Goal: Transaction & Acquisition: Purchase product/service

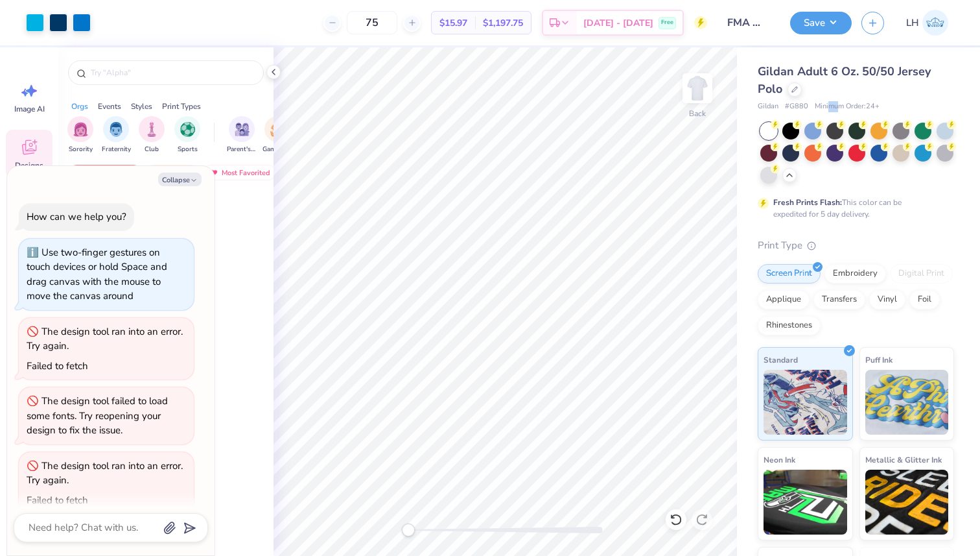
scroll to position [18, 0]
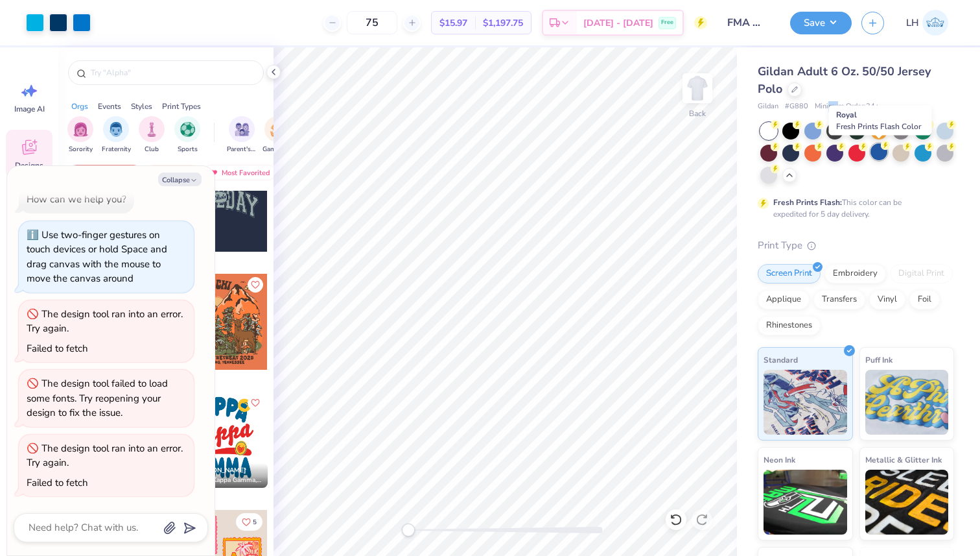
click at [880, 151] on div at bounding box center [879, 151] width 17 height 17
click at [917, 176] on div at bounding box center [857, 153] width 194 height 61
click at [788, 134] on div at bounding box center [790, 129] width 17 height 17
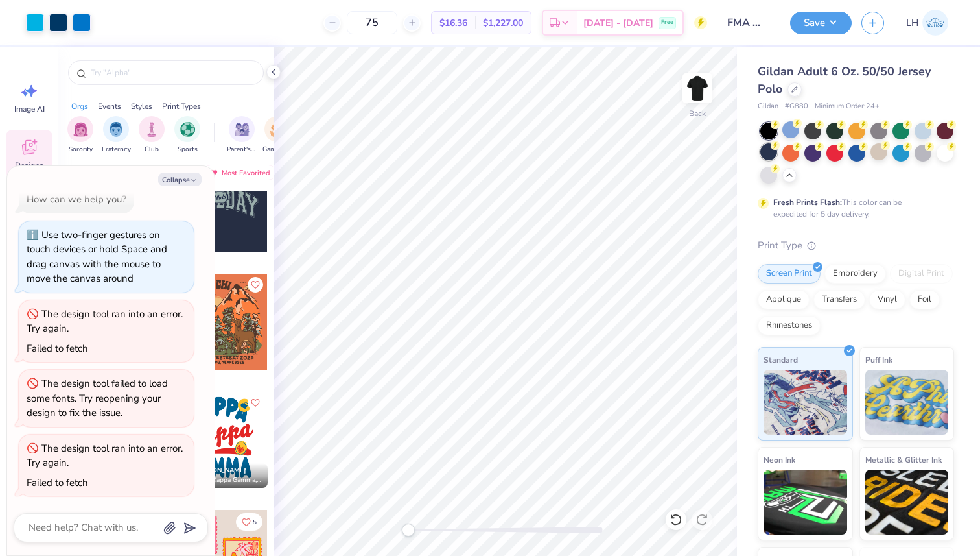
click at [774, 158] on div at bounding box center [768, 151] width 17 height 17
click at [196, 182] on icon "button" at bounding box center [194, 180] width 8 height 8
type textarea "x"
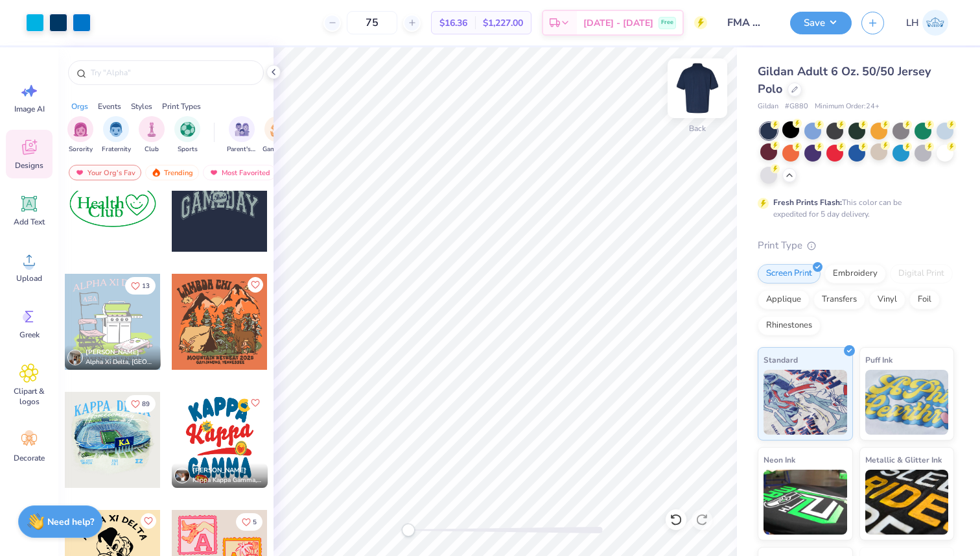
click at [705, 93] on img at bounding box center [698, 88] width 52 height 52
click at [29, 215] on div "Add Text" at bounding box center [29, 210] width 47 height 49
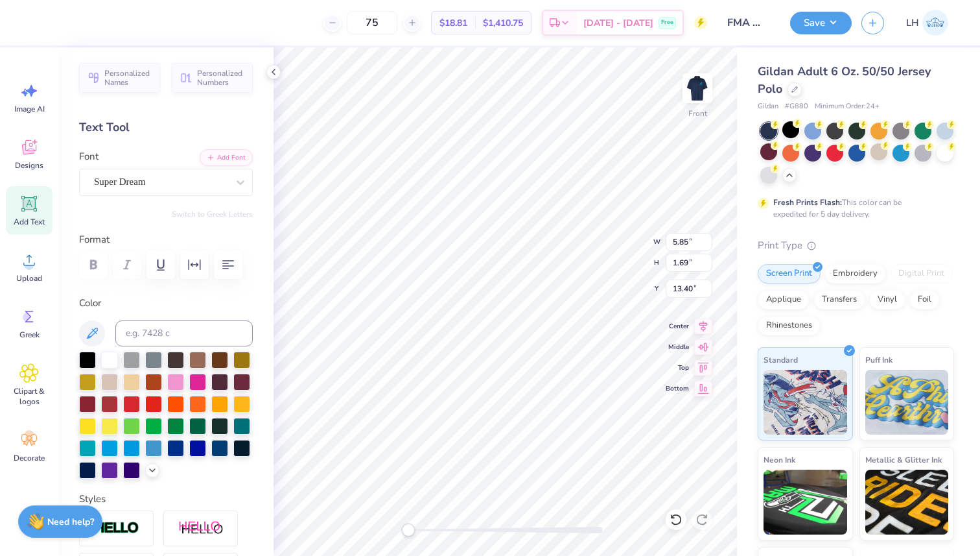
scroll to position [0, 0]
click at [185, 179] on div "Super Dream" at bounding box center [161, 182] width 136 height 20
click at [230, 181] on div at bounding box center [240, 181] width 23 height 23
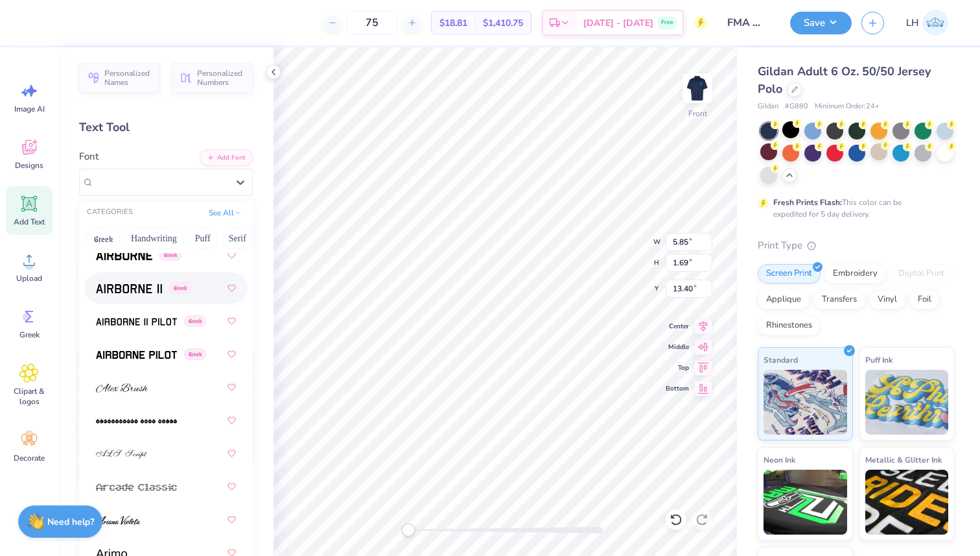
scroll to position [339, 0]
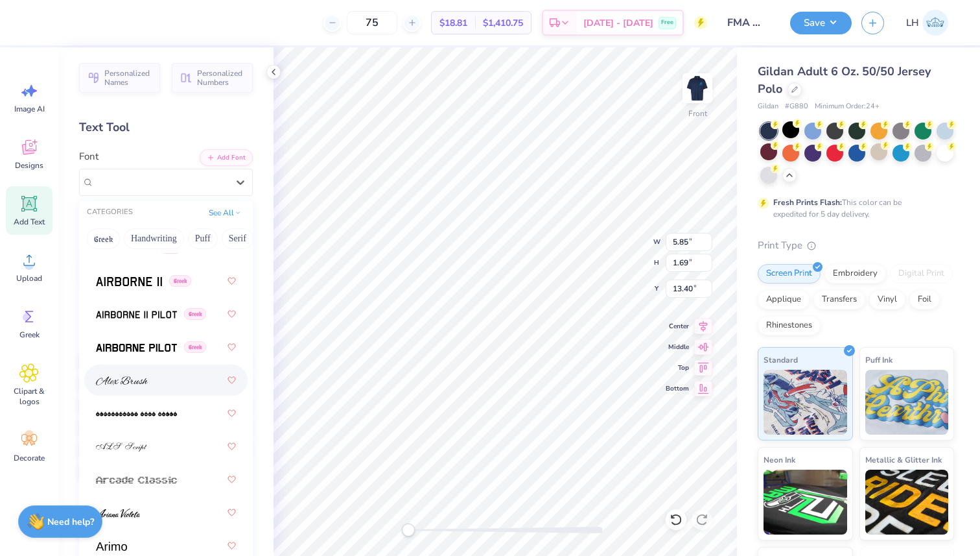
click at [153, 382] on div at bounding box center [166, 379] width 140 height 23
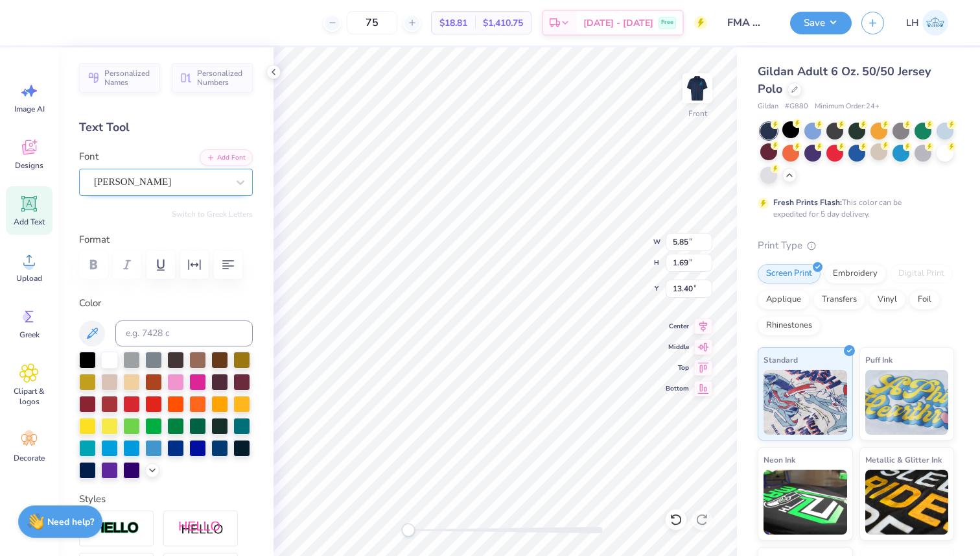
click at [187, 191] on div "Alex Brush" at bounding box center [161, 182] width 136 height 20
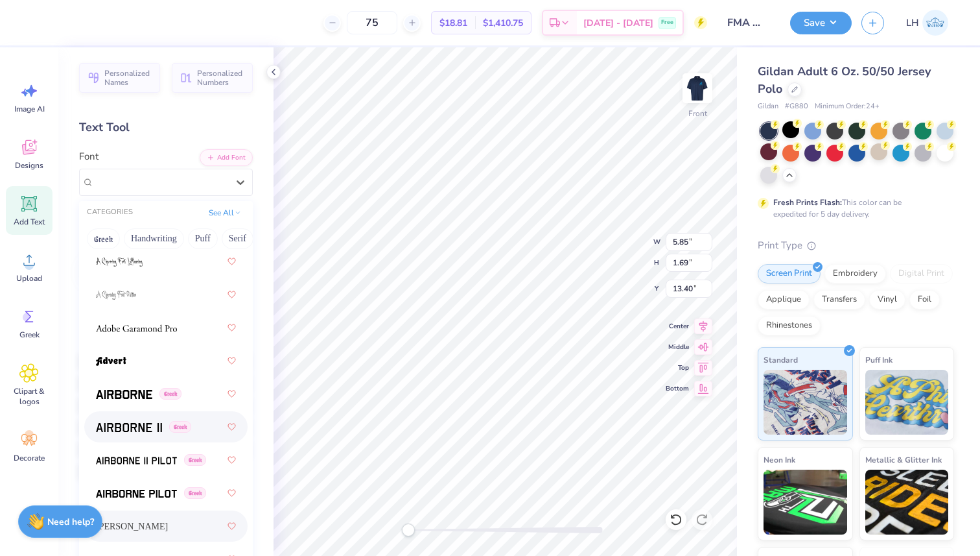
scroll to position [188, 0]
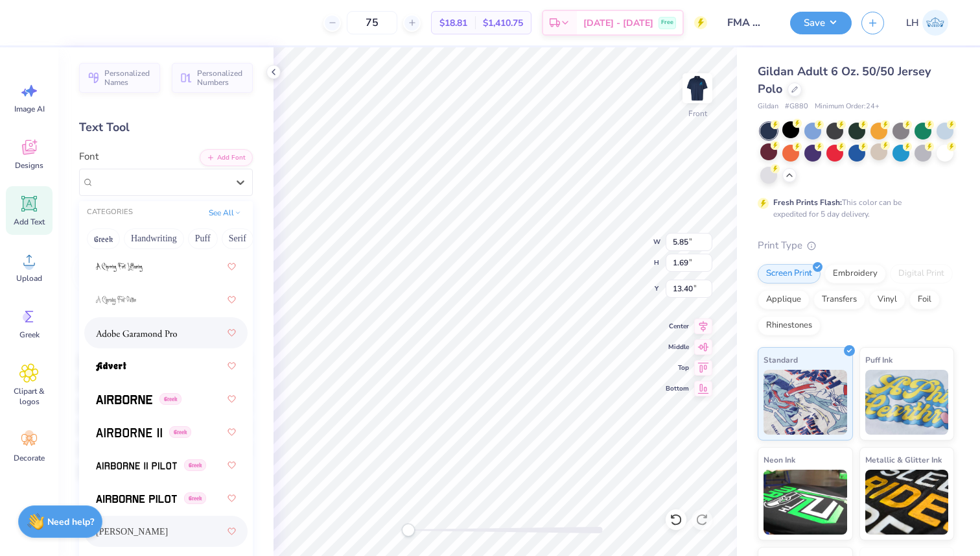
click at [180, 336] on div at bounding box center [166, 332] width 140 height 23
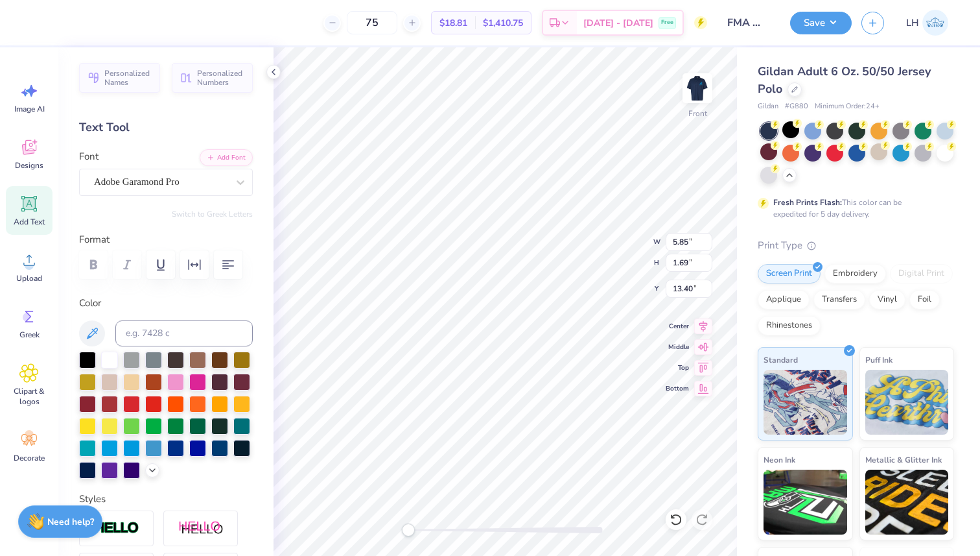
scroll to position [1, 2]
type textarea "Financial Management Association"
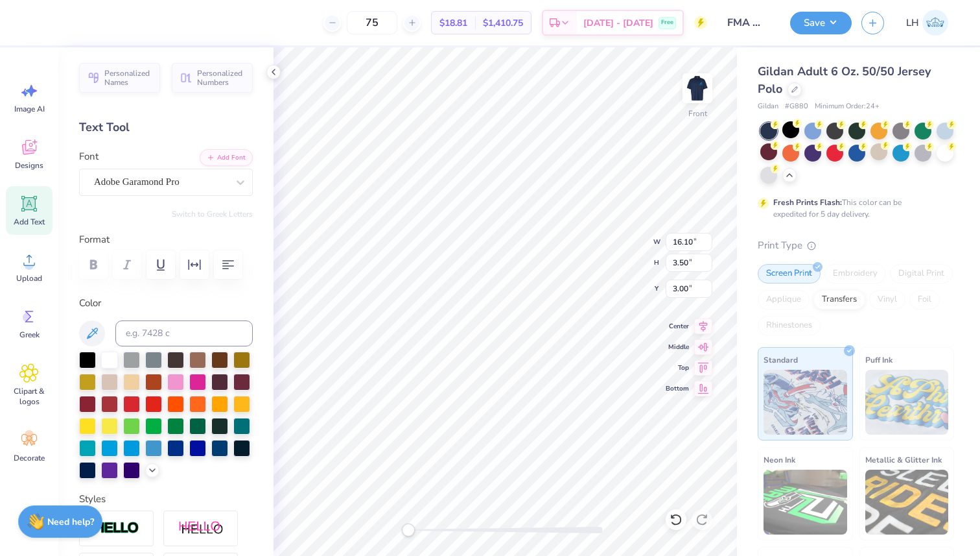
scroll to position [1, 3]
type textarea "Financial Management"
click at [31, 209] on icon at bounding box center [29, 204] width 16 height 16
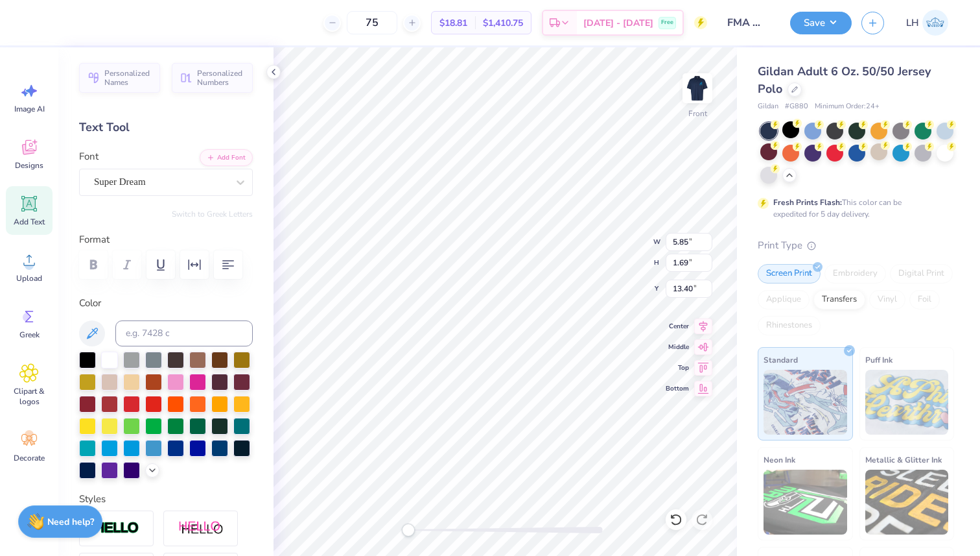
type textarea "Association"
type input "15.99"
type input "1.78"
type input "3.86"
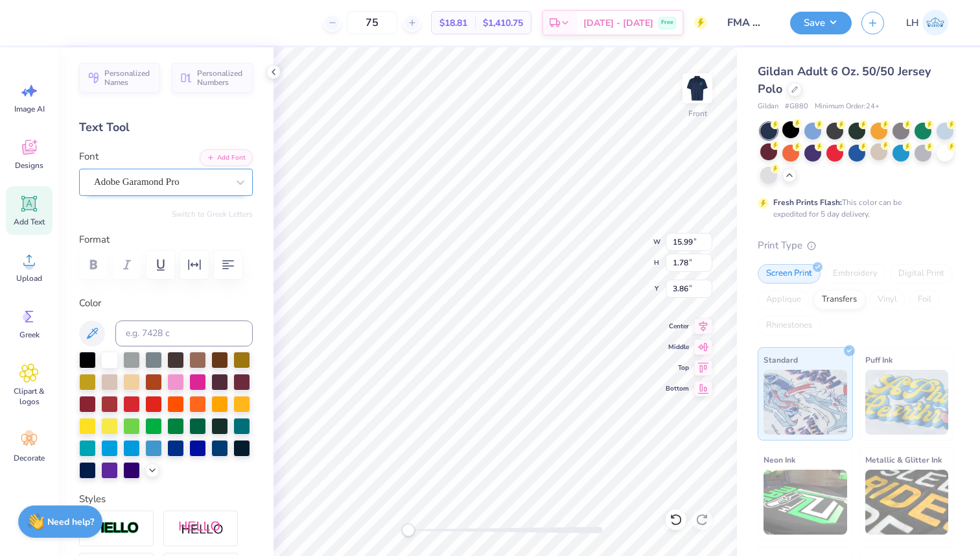
click at [203, 181] on div "Adobe Garamond Pro" at bounding box center [161, 182] width 136 height 20
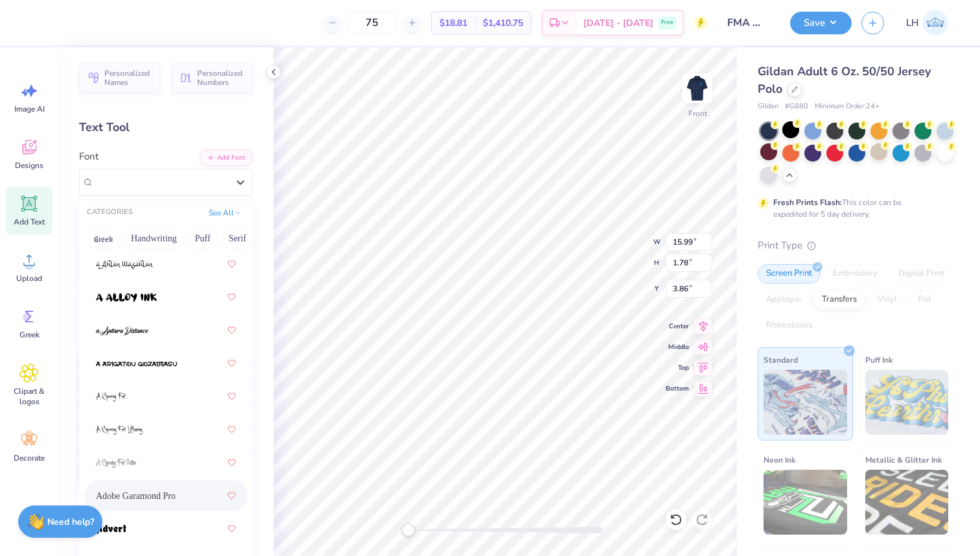
scroll to position [0, 0]
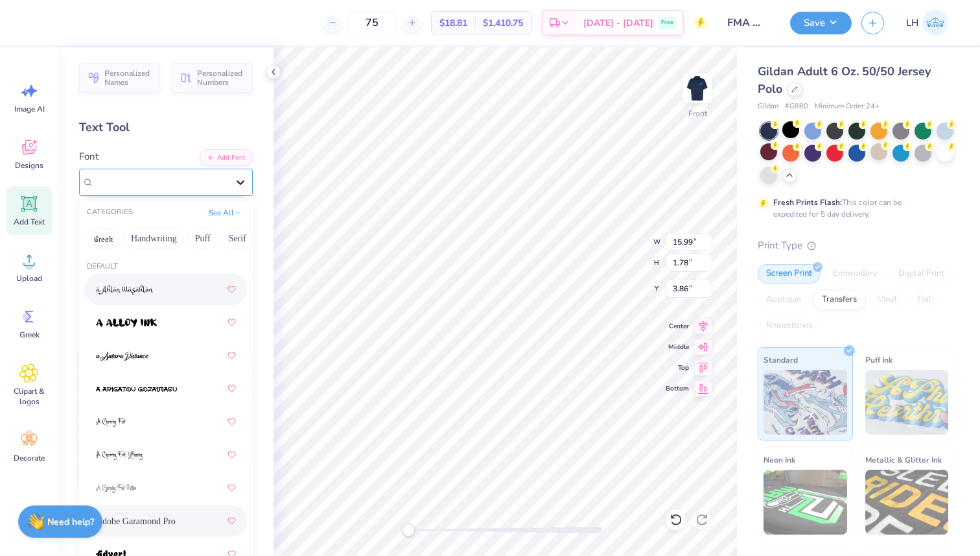
click at [231, 182] on div at bounding box center [240, 181] width 23 height 23
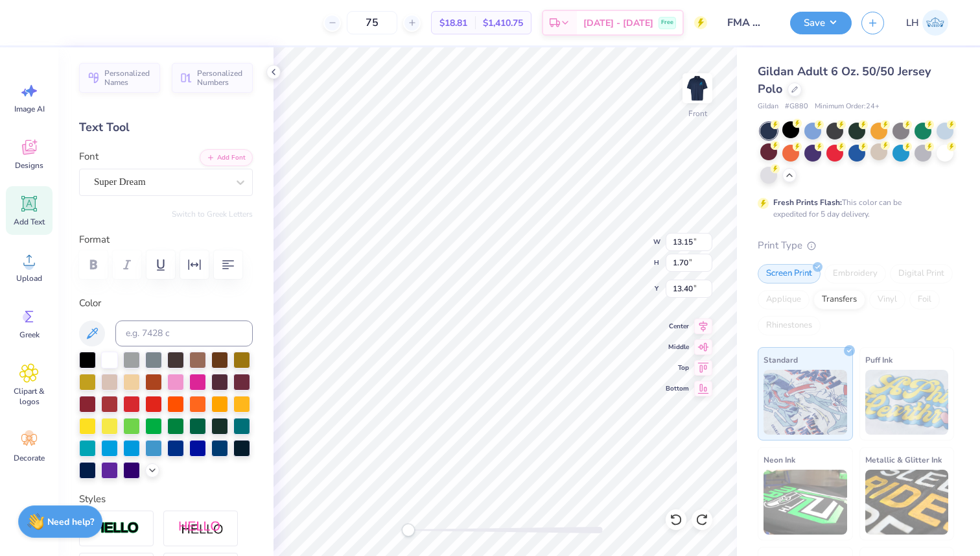
type input "15.99"
type input "1.78"
type input "3.86"
type textarea "F"
click at [302, 36] on div "75 $18.81 Per Item $1,410.75 Total Est. Delivery Sep 21 - 24 Free" at bounding box center [372, 22] width 672 height 45
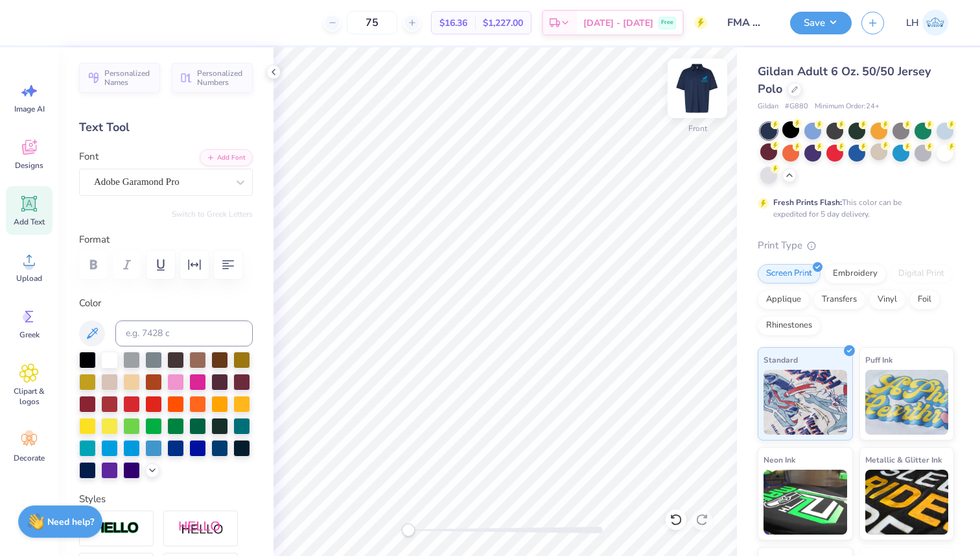
click at [702, 97] on img at bounding box center [698, 88] width 52 height 52
click at [16, 156] on div "Designs" at bounding box center [29, 154] width 47 height 49
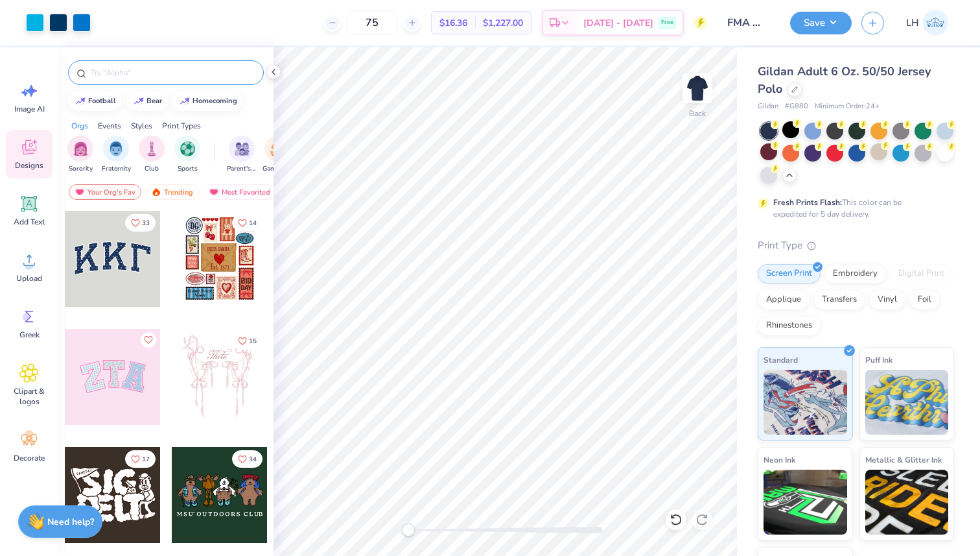
click at [194, 80] on div at bounding box center [166, 72] width 196 height 25
click at [211, 69] on input "text" at bounding box center [172, 72] width 166 height 13
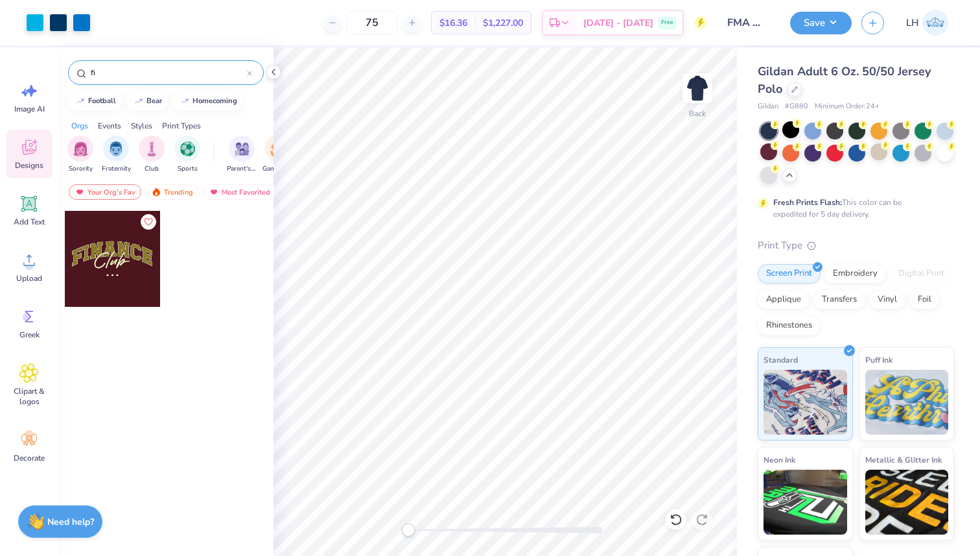
type input "f"
type input "money"
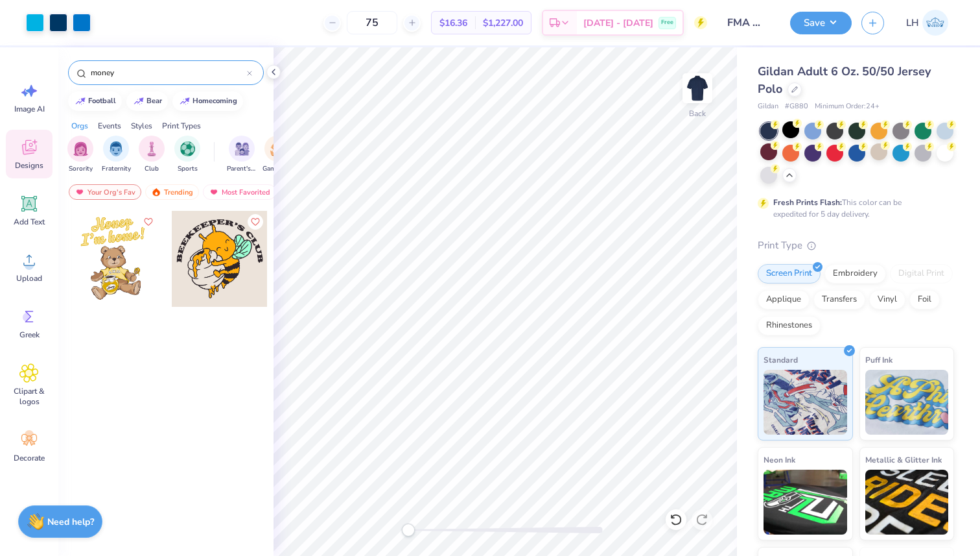
click at [243, 71] on input "money" at bounding box center [168, 72] width 158 height 13
click at [250, 71] on icon at bounding box center [249, 73] width 5 height 5
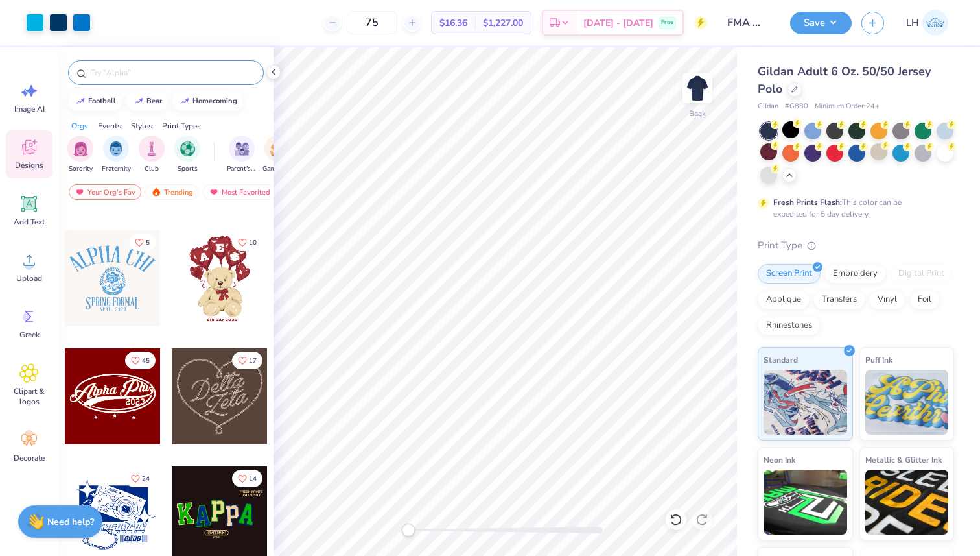
scroll to position [346, 0]
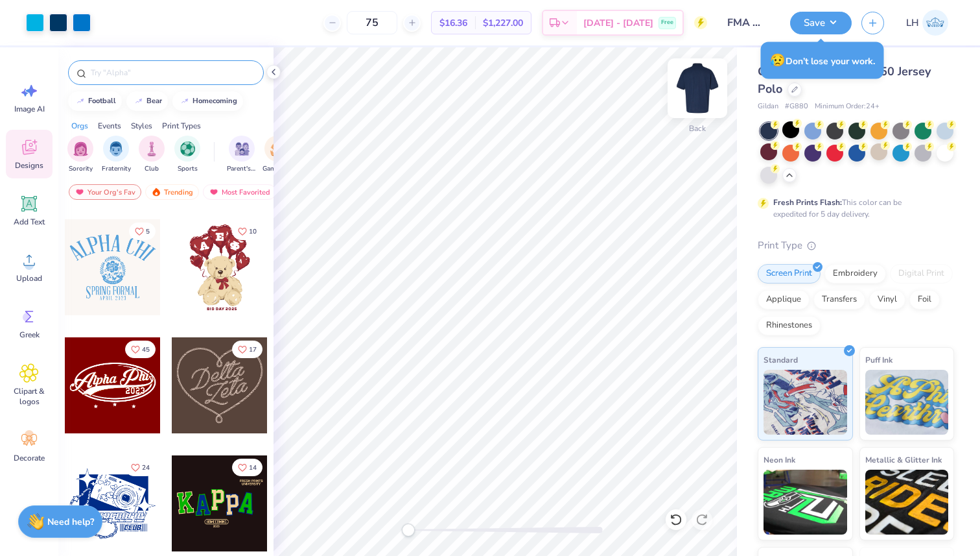
click at [696, 91] on img at bounding box center [698, 88] width 52 height 52
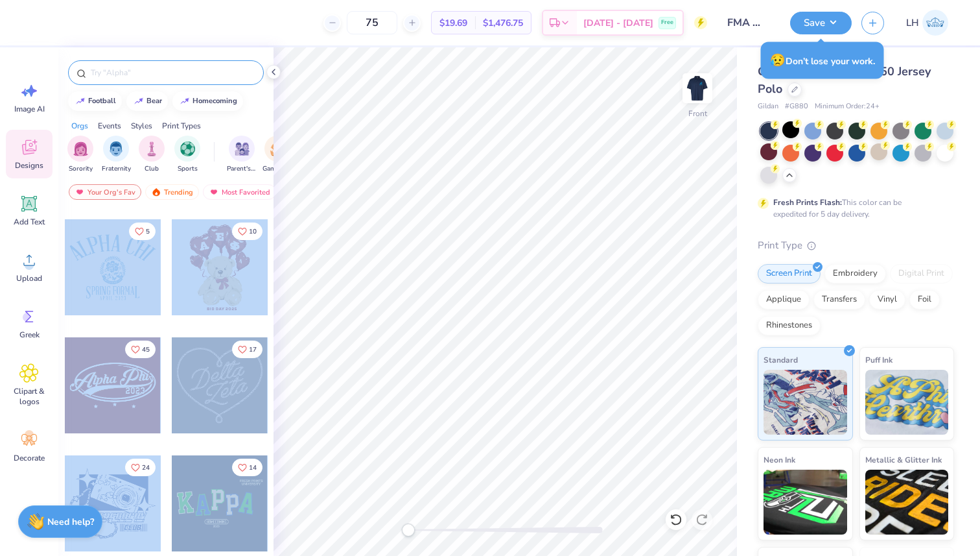
click at [493, 251] on div "75 $19.69 Per Item $1,476.75 Total Est. Delivery Sep 21 - 24 Free Design Title …" at bounding box center [490, 278] width 980 height 556
click at [106, 283] on div at bounding box center [113, 267] width 96 height 96
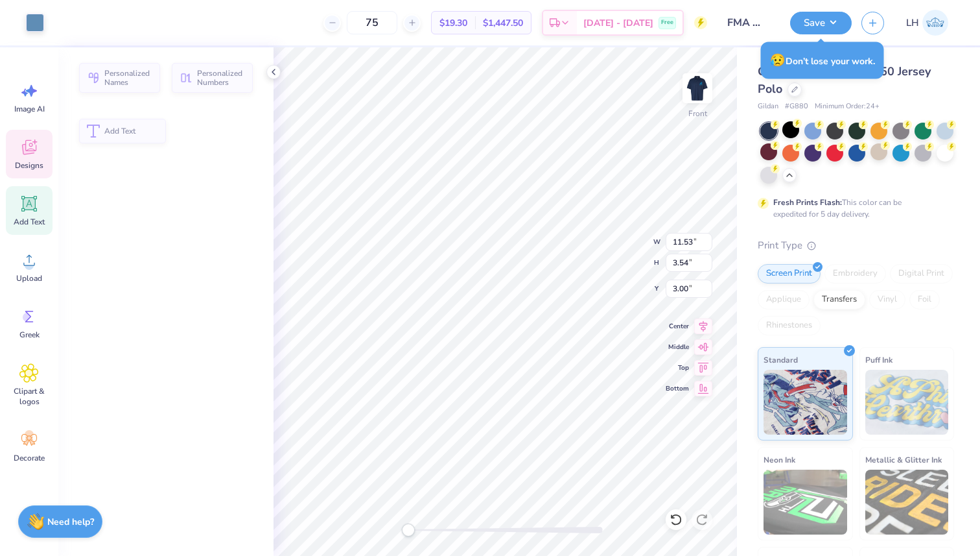
type input "3.54"
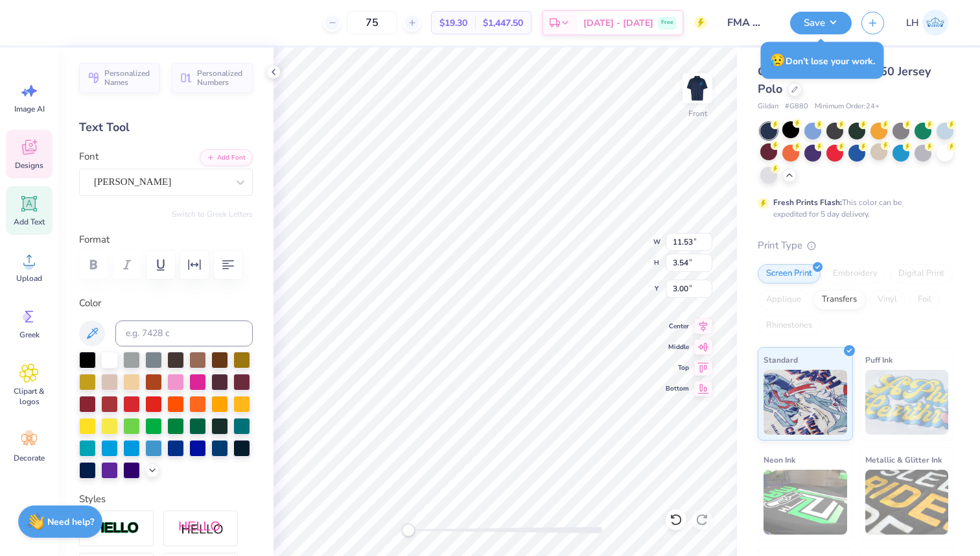
type textarea "I"
type textarea "FMA"
type textarea "F"
type textarea "n"
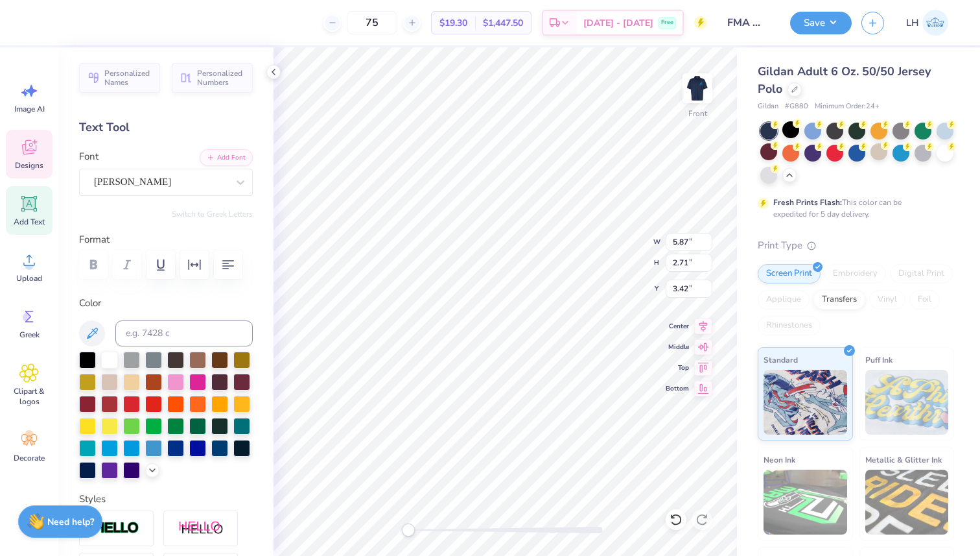
type textarea "Financial Management"
click at [738, 196] on div "Gildan Adult 6 Oz. 50/50 Jersey Polo Gildan # G880 Minimum Order: 24 + Fresh Pr…" at bounding box center [858, 343] width 243 height 592
type input "5.73"
type input "1.15"
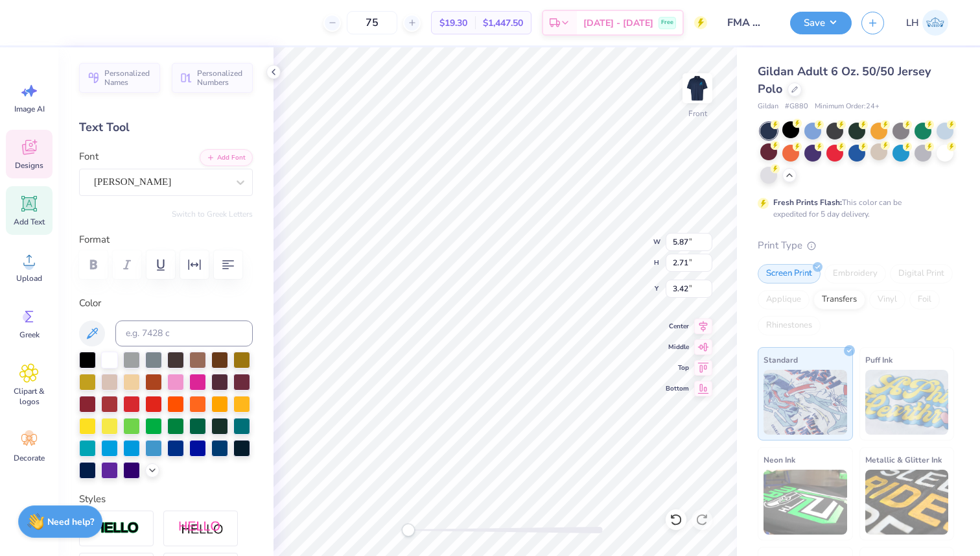
type input "9.93"
type textarea "P"
type textarea "ssociation"
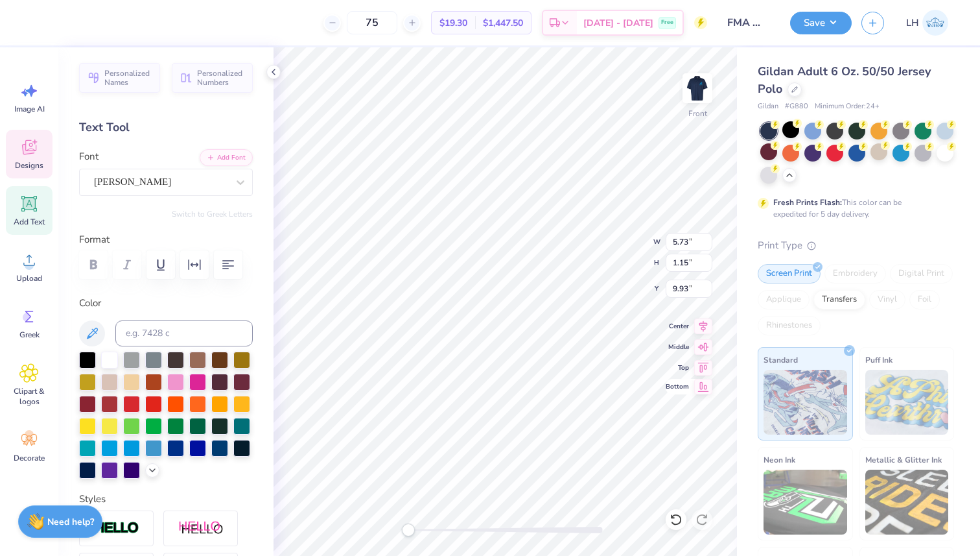
type input "0.58"
type input "1.63"
type input "9.92"
type textarea "A"
type input "4.56"
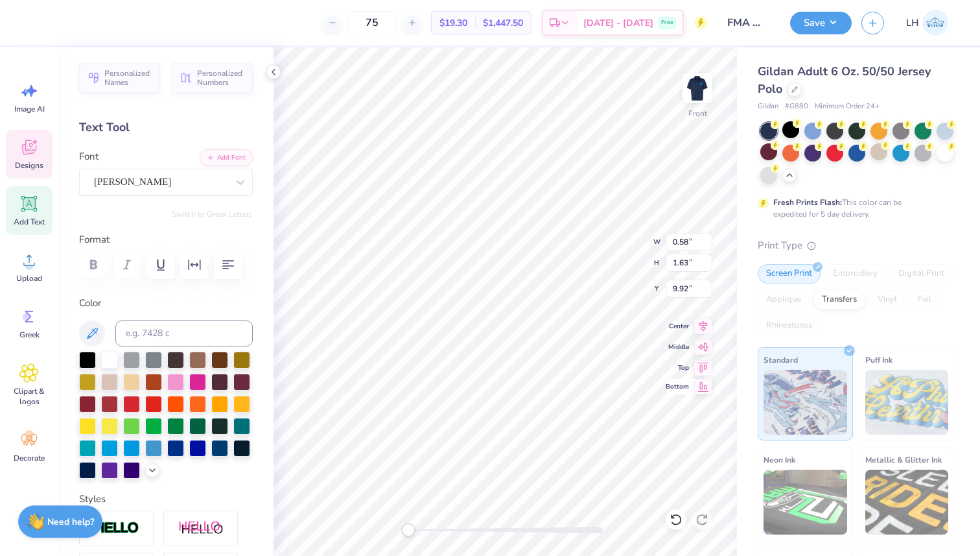
type input "1.15"
type input "9.71"
type input "0.80"
type input "1.58"
type input "9.91"
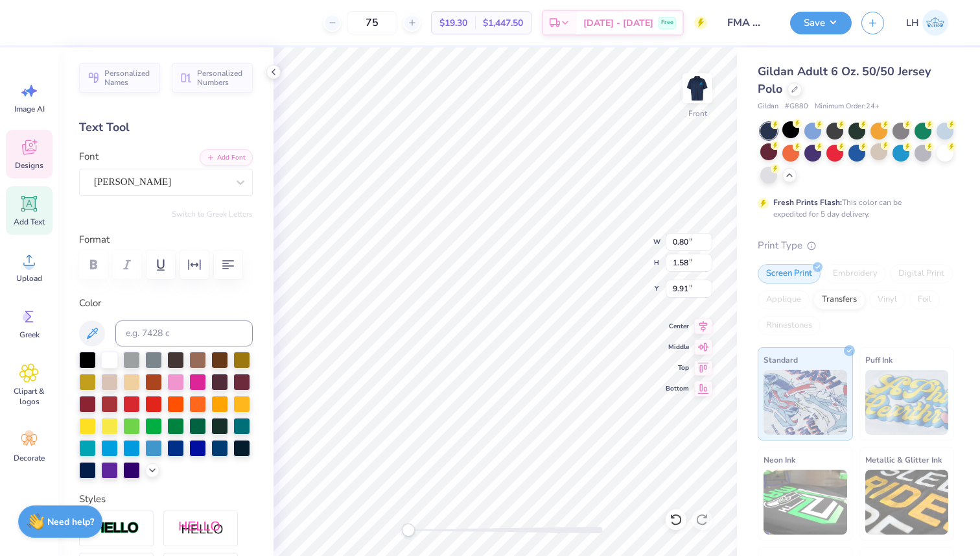
click at [745, 460] on div "Gildan Adult 6 Oz. 50/50 Jersey Polo Gildan # G880 Minimum Order: 24 + Fresh Pr…" at bounding box center [858, 343] width 243 height 592
type input "0.60"
type input "1.59"
type input "9.92"
type input "3.48"
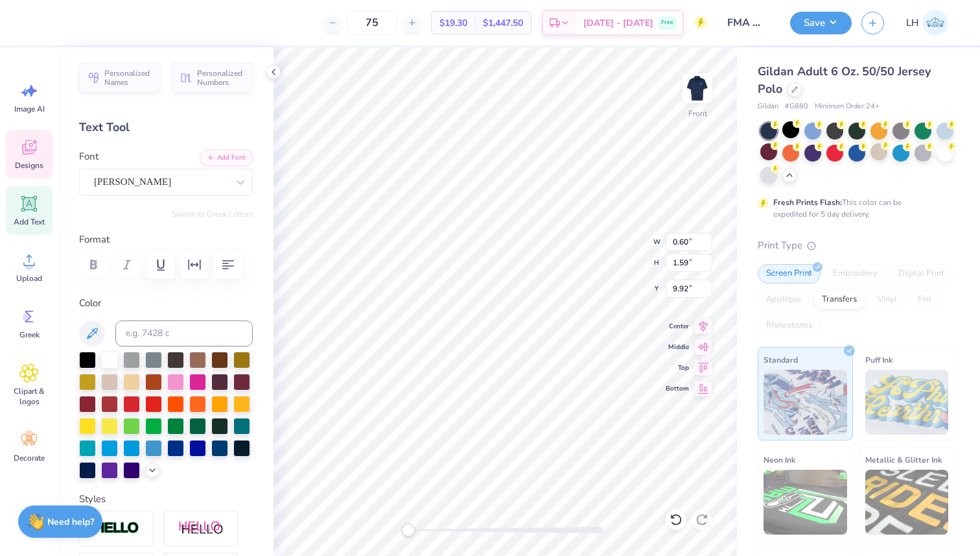
type input "0.54"
type input "11.24"
type textarea "2 0 25"
type input "2.28"
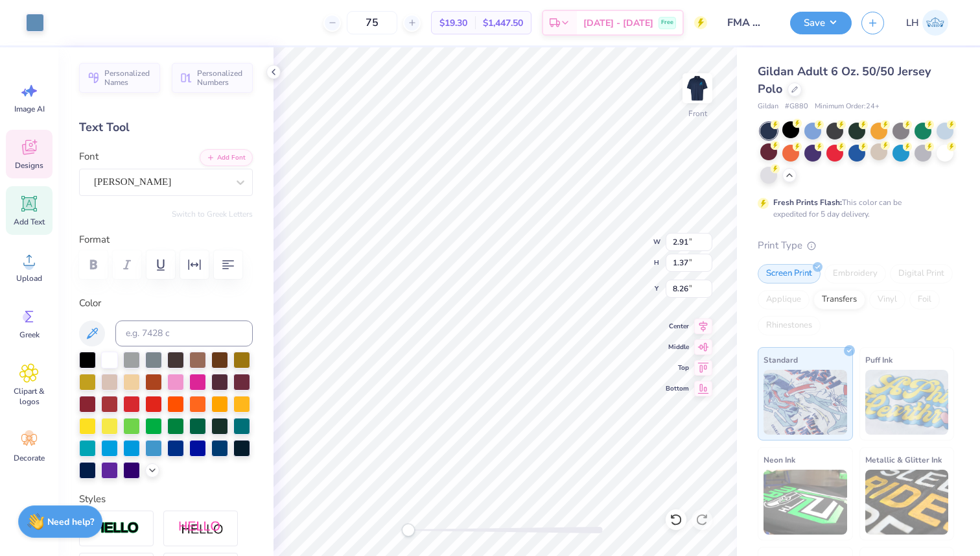
type input "0.57"
type input "8.95"
type textarea "ESTABLISHED 1885"
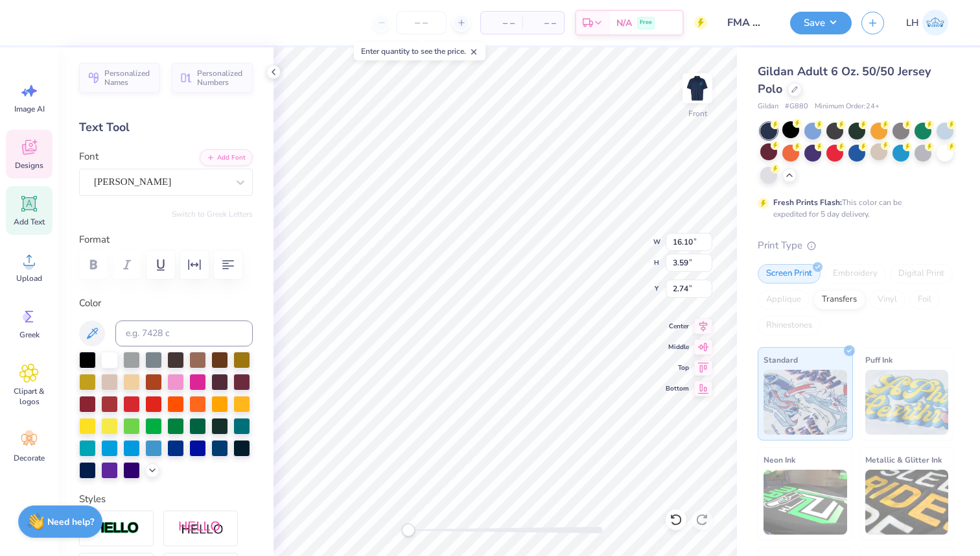
type textarea "Financial Management Association"
type input "3.59"
type input "3.00"
type input "4.56"
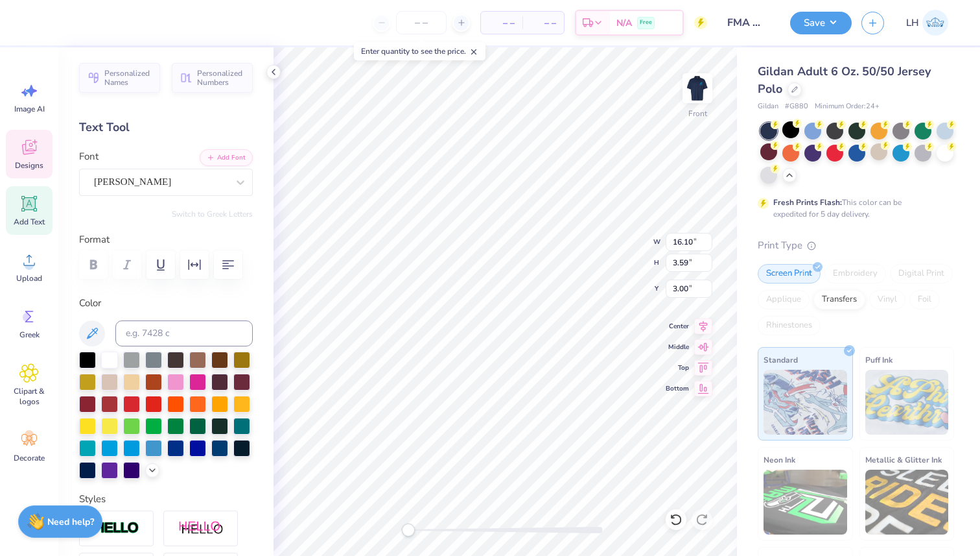
type input "1.15"
type input "10.10"
type textarea "Association"
type textarea "Executive Board"
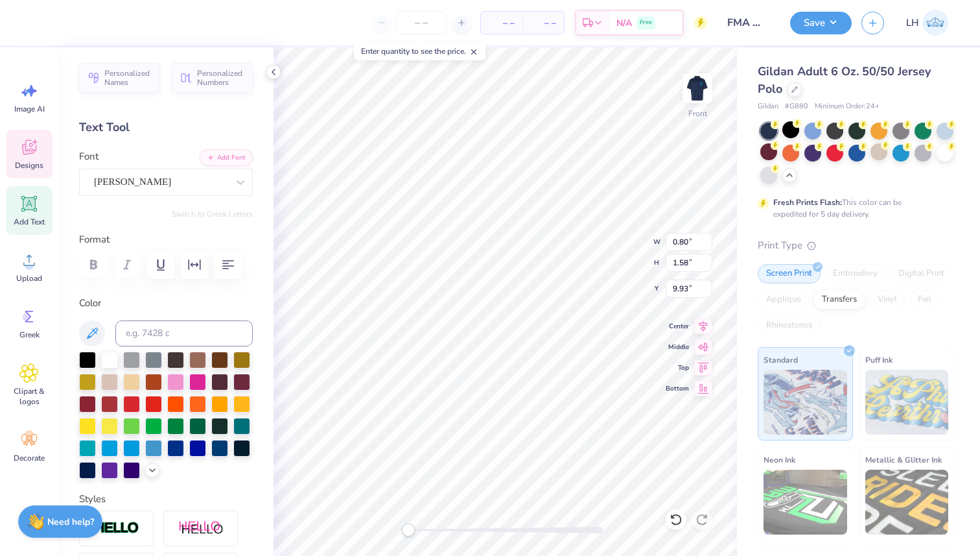
scroll to position [0, 3]
type input "10.33"
type input "1.61"
type input "9.52"
type input "3.42"
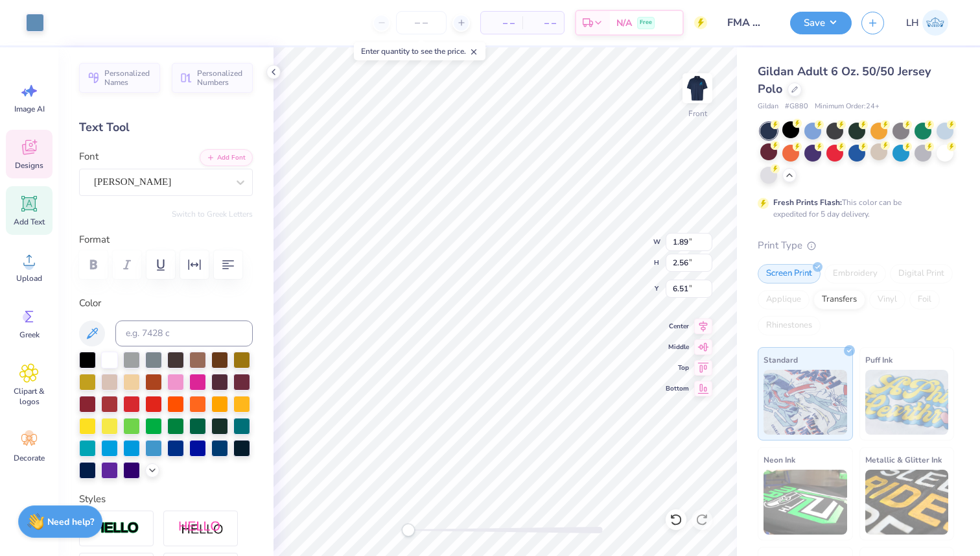
type input "2.61"
type input "5.88"
type input "2.28"
type input "0.57"
type input "8.95"
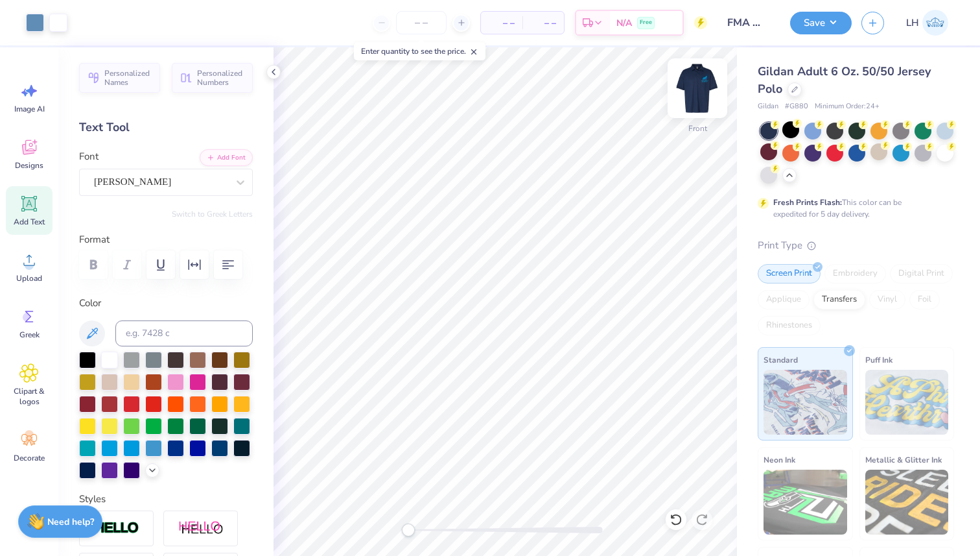
click at [708, 86] on img at bounding box center [698, 88] width 52 height 52
click at [707, 88] on img at bounding box center [698, 88] width 52 height 52
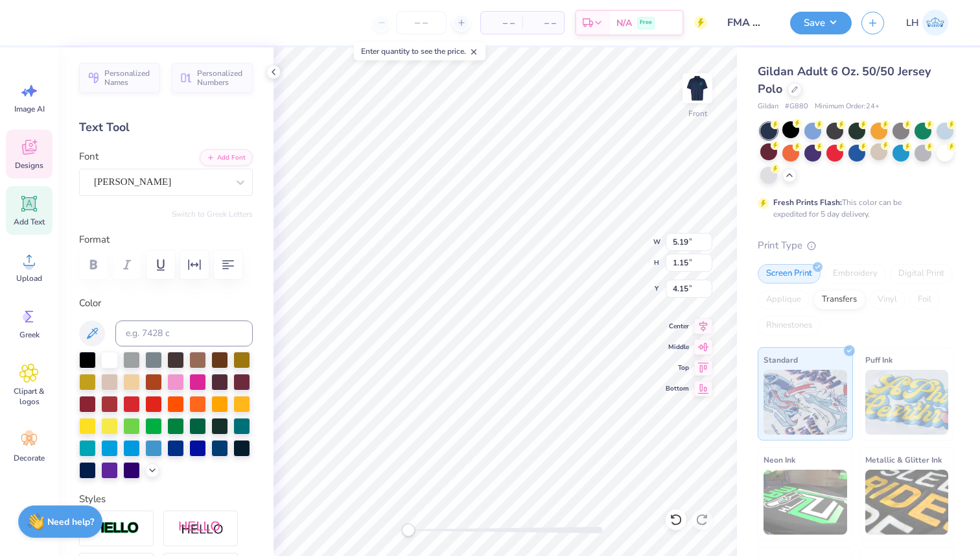
click at [740, 183] on div "Gildan Adult 6 Oz. 50/50 Jersey Polo Gildan # G880 Minimum Order: 24 + Fresh Pr…" at bounding box center [858, 343] width 243 height 592
click at [425, 29] on input "number" at bounding box center [421, 22] width 51 height 23
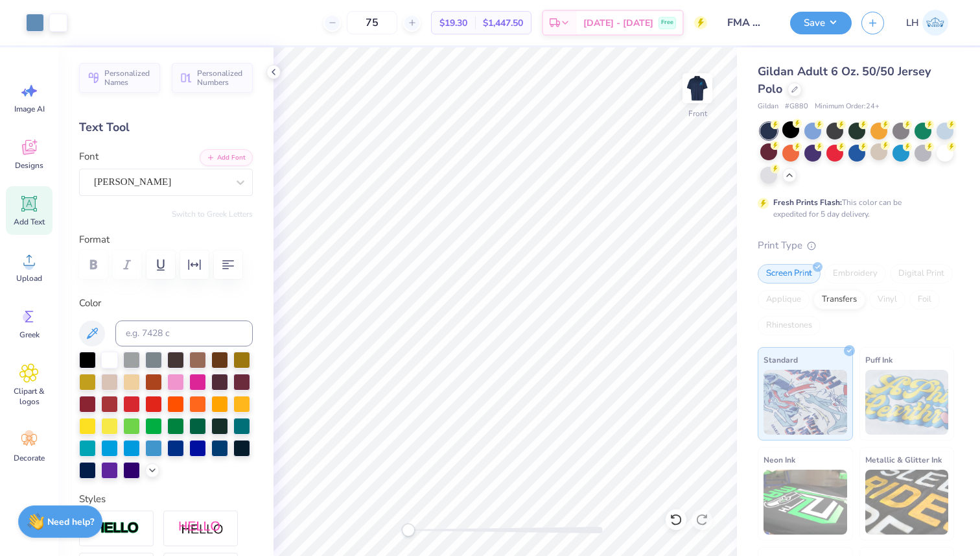
type input "75"
click at [695, 92] on img at bounding box center [698, 88] width 52 height 52
click at [651, 45] on div "75 $21.65 Per Item $1,623.75 Total Est. Delivery Sep 21 - 24 Free" at bounding box center [403, 22] width 607 height 45
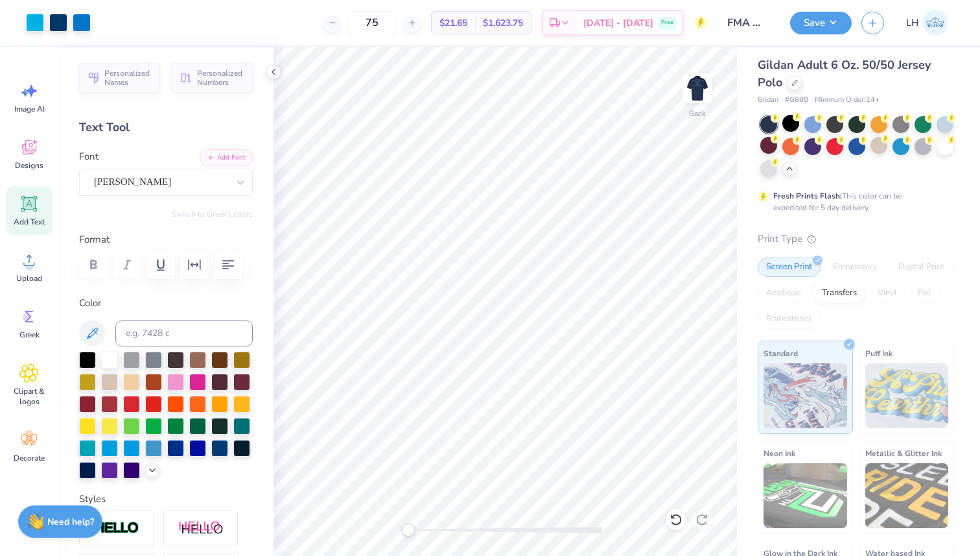
scroll to position [0, 0]
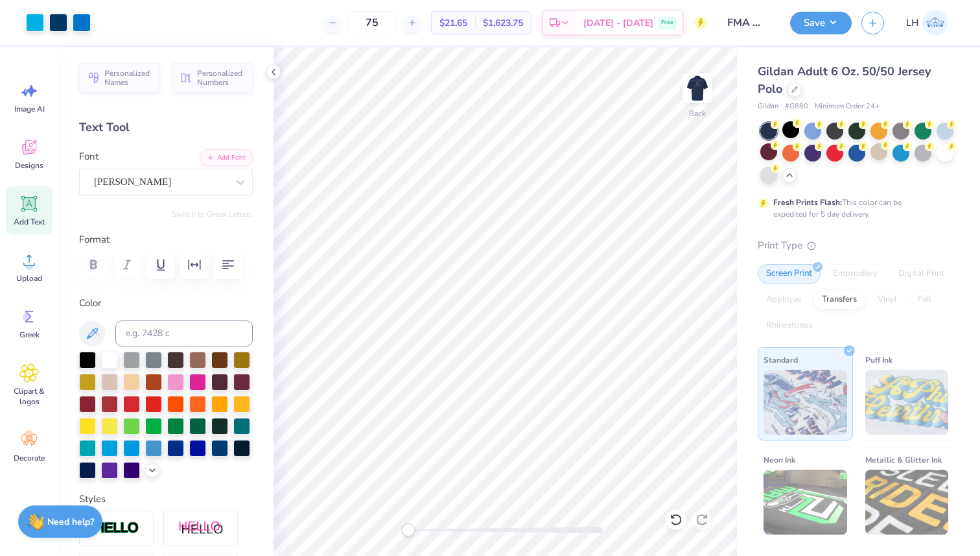
click at [797, 270] on div "Screen Print" at bounding box center [789, 273] width 63 height 19
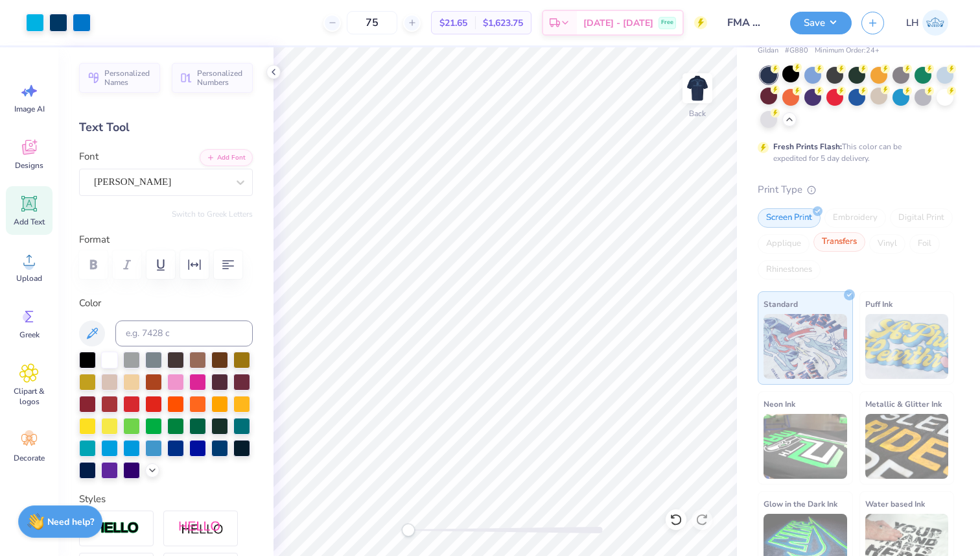
scroll to position [84, 0]
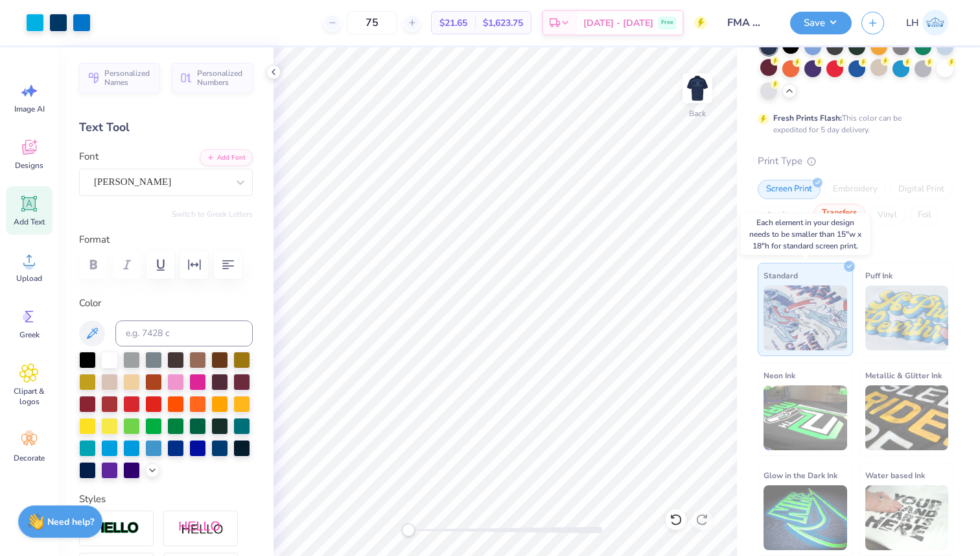
click at [828, 294] on img at bounding box center [806, 317] width 84 height 65
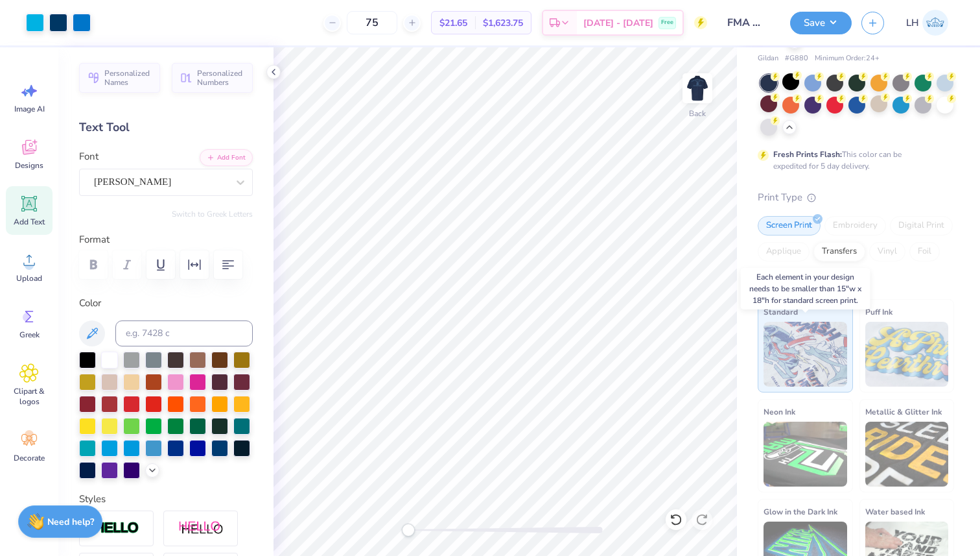
scroll to position [30, 0]
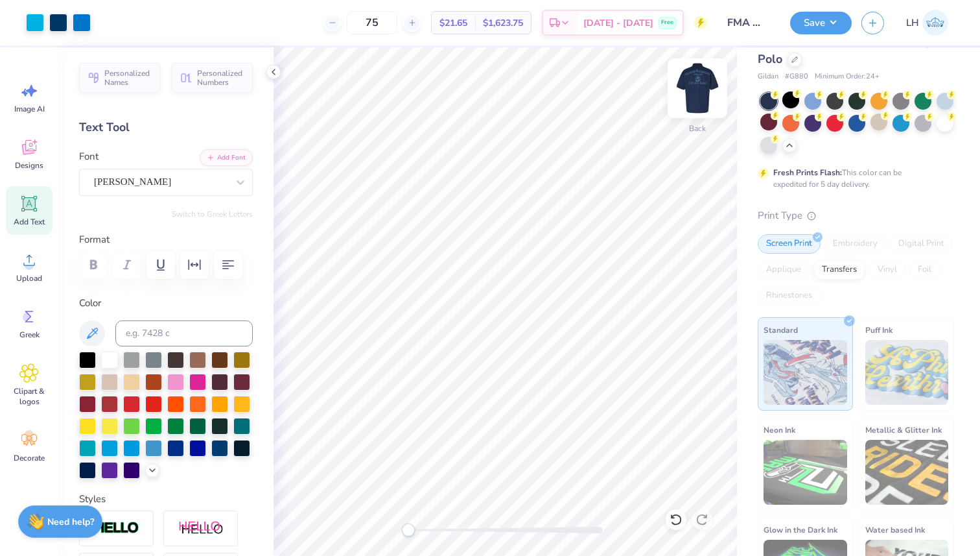
click at [696, 83] on img at bounding box center [698, 88] width 52 height 52
click at [795, 104] on div at bounding box center [790, 99] width 17 height 17
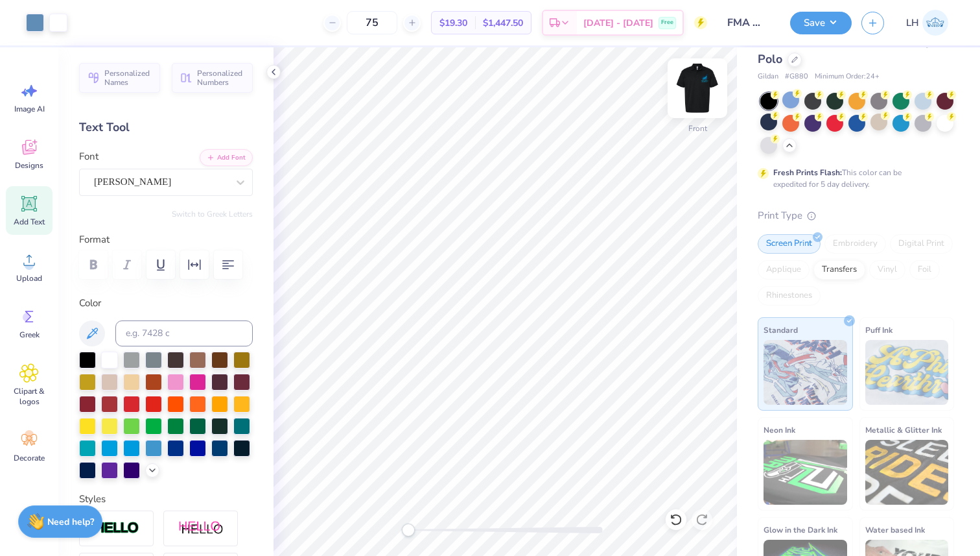
click at [693, 83] on img at bounding box center [698, 88] width 52 height 52
click at [697, 84] on img at bounding box center [698, 88] width 52 height 52
click at [942, 124] on div at bounding box center [945, 121] width 17 height 17
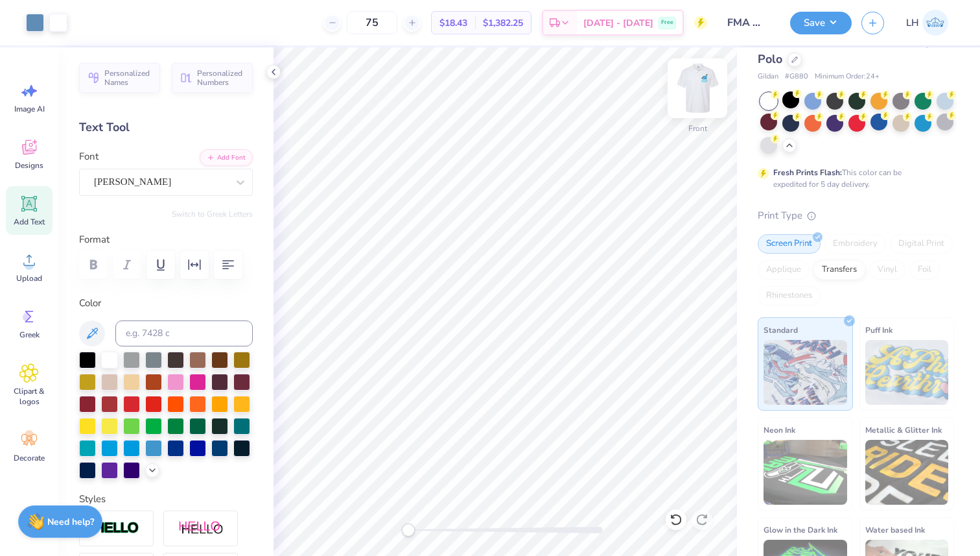
click at [695, 84] on img at bounding box center [698, 88] width 52 height 52
click at [699, 87] on img at bounding box center [698, 88] width 52 height 52
drag, startPoint x: 699, startPoint y: 87, endPoint x: 701, endPoint y: 1, distance: 85.6
click at [699, 87] on img at bounding box center [698, 88] width 26 height 26
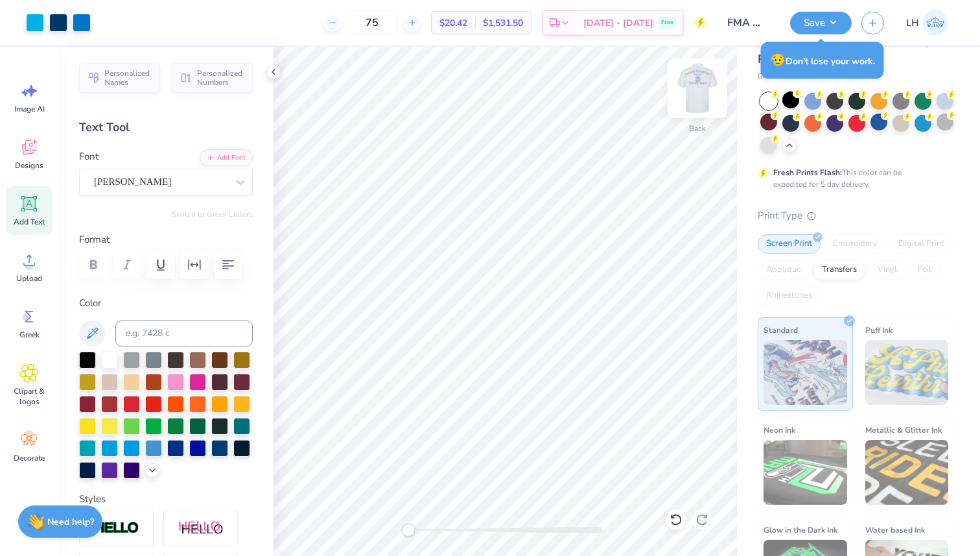
click at [694, 89] on img at bounding box center [698, 88] width 52 height 52
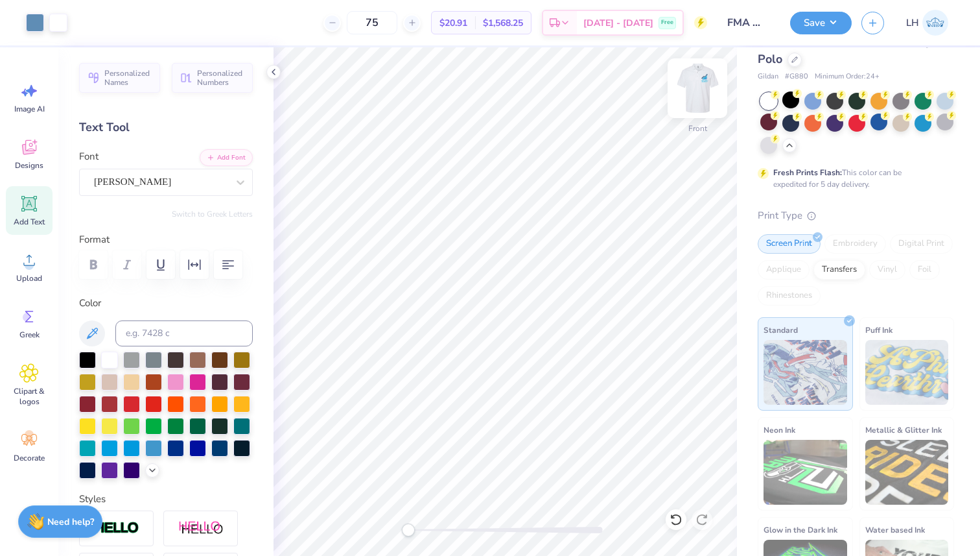
click at [692, 80] on img at bounding box center [698, 88] width 52 height 52
click at [697, 88] on img at bounding box center [698, 88] width 52 height 52
click at [274, 18] on div "75 $20.91 Per Item $1,568.25 Total Est. Delivery Sep 21 - 24 Free" at bounding box center [392, 22] width 630 height 45
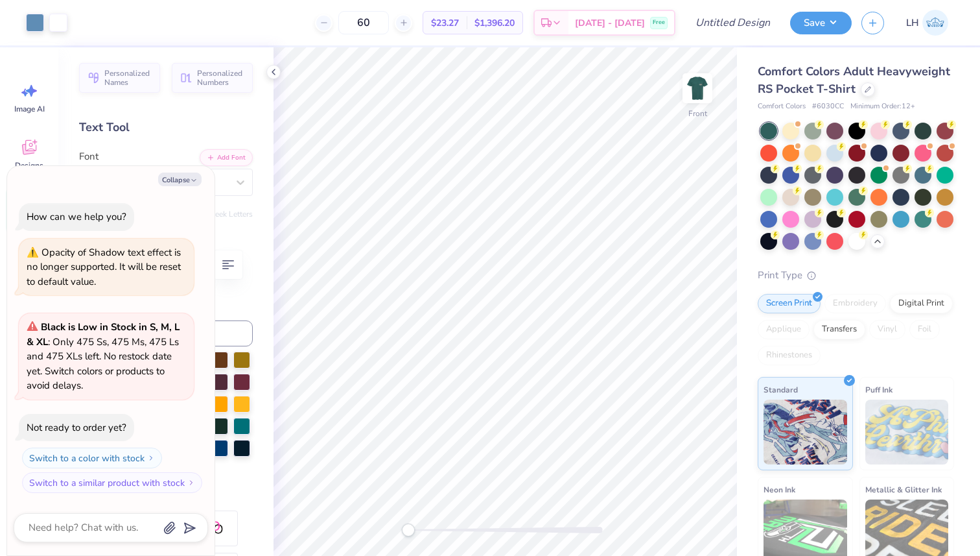
scroll to position [575, 0]
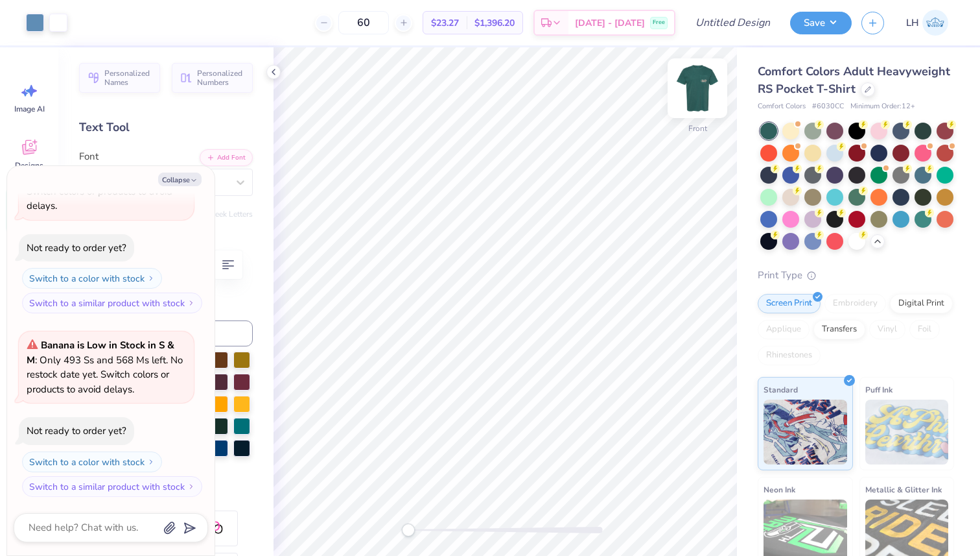
click at [697, 91] on img at bounding box center [698, 88] width 52 height 52
click at [862, 152] on div at bounding box center [857, 151] width 17 height 17
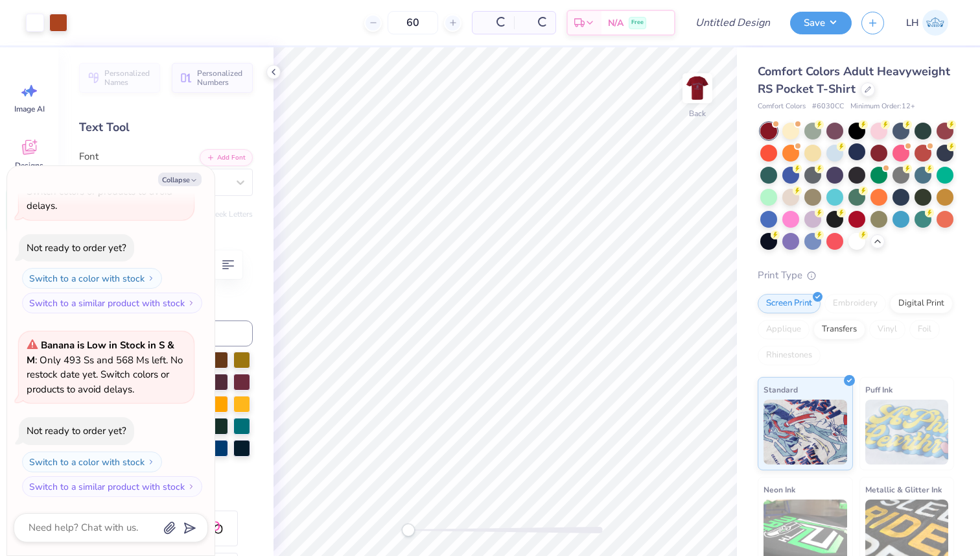
scroll to position [758, 0]
click at [944, 135] on div at bounding box center [945, 129] width 17 height 17
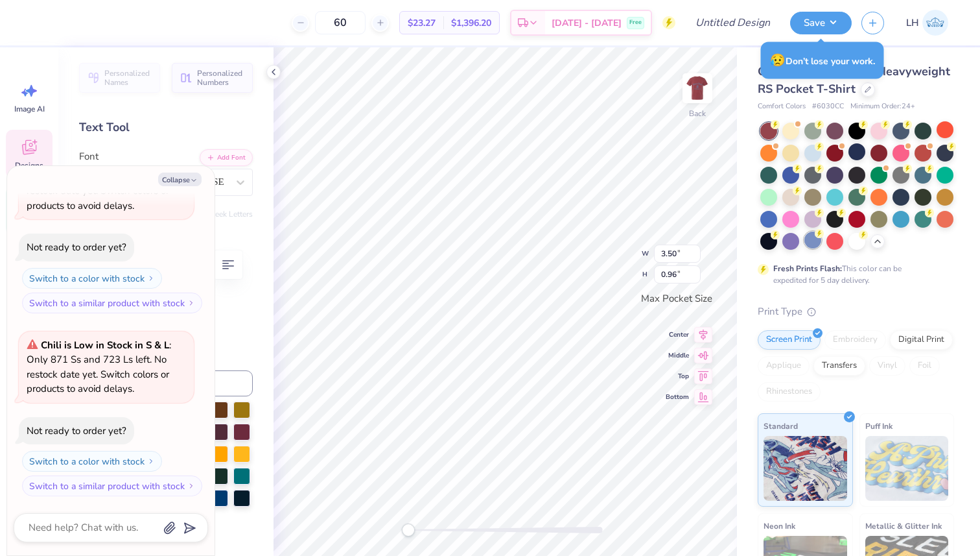
type textarea "x"
type textarea "K Phi0"
type textarea "x"
type textarea "Ka Phi0"
type textarea "x"
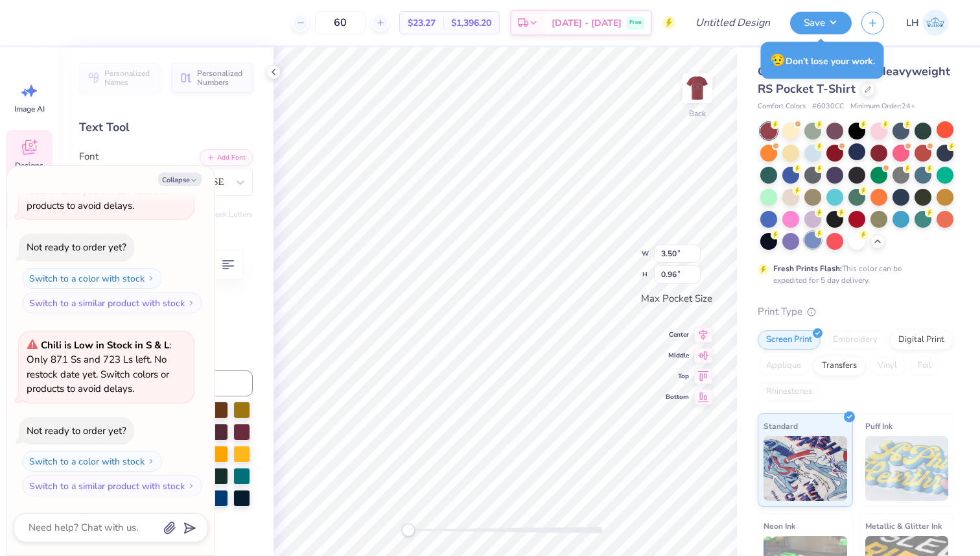
type textarea "Kap Phi0"
type textarea "x"
type textarea "Kapp Phi0"
type textarea "x"
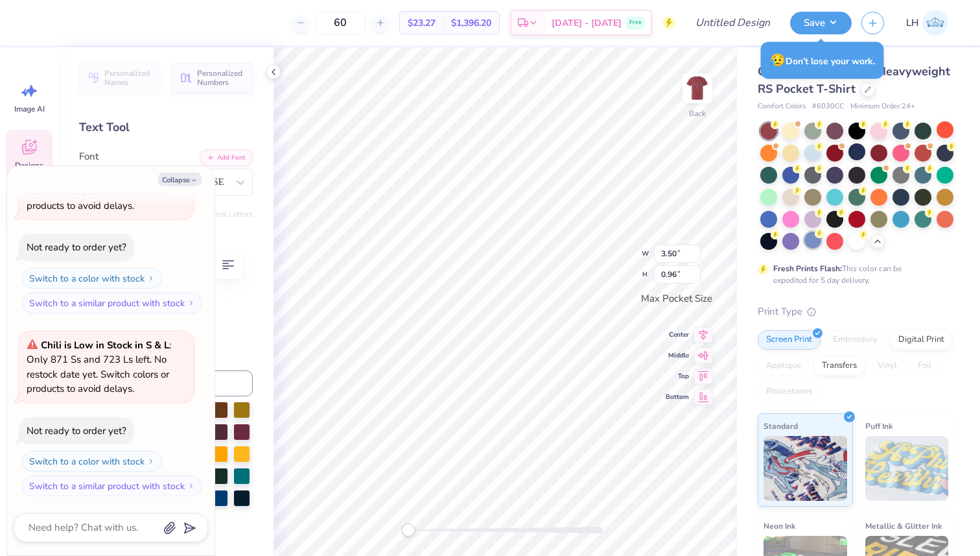
type textarea "Kappa Phi0"
type textarea "x"
type textarea "Kappa Phi0"
type textarea "x"
type textarea "Kappa D Phi0"
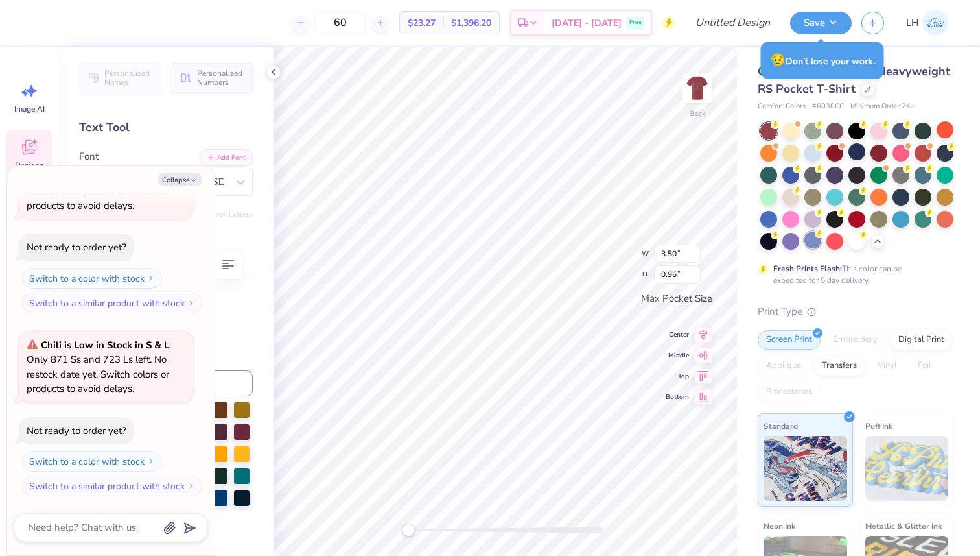
type textarea "x"
type textarea "Kappa De Phi0"
type textarea "x"
type textarea "Kappa Del Phi0"
type textarea "x"
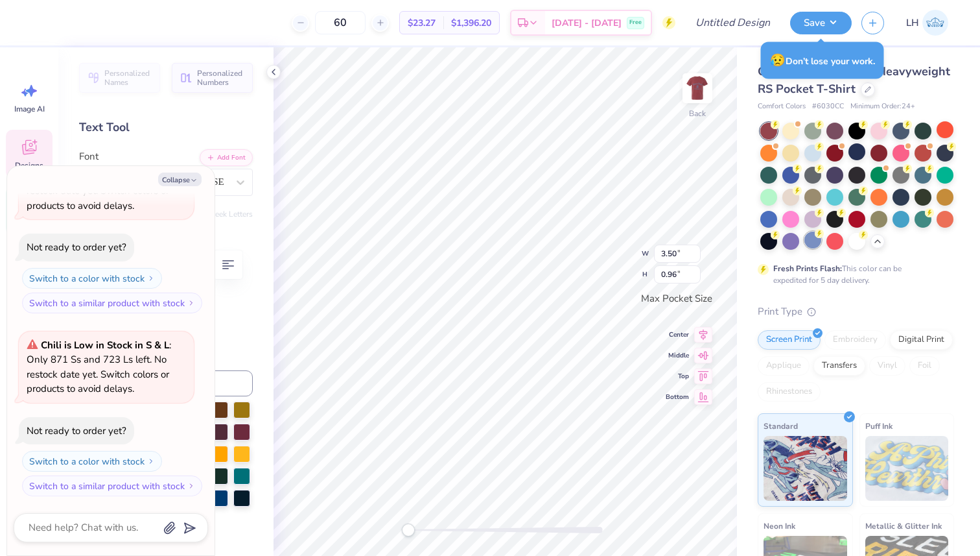
type textarea "Kappa Delt Phi0"
type textarea "x"
type textarea "Kappa Deltr Phi0"
type textarea "x"
type textarea "Kappa Deltra Phi0"
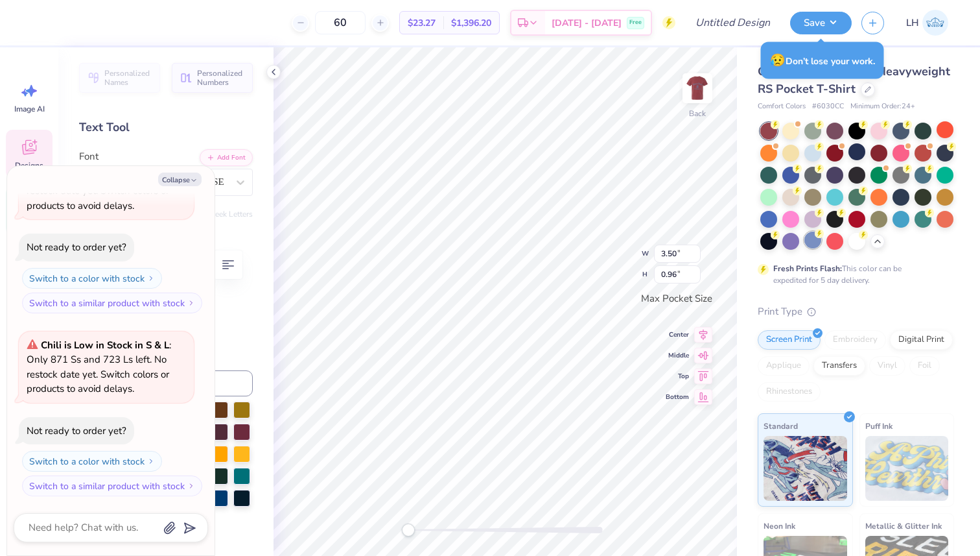
scroll to position [0, 3]
type textarea "x"
type textarea "Kappa Deltra R0"
type textarea "x"
type textarea "Kappa Deltra Rho0"
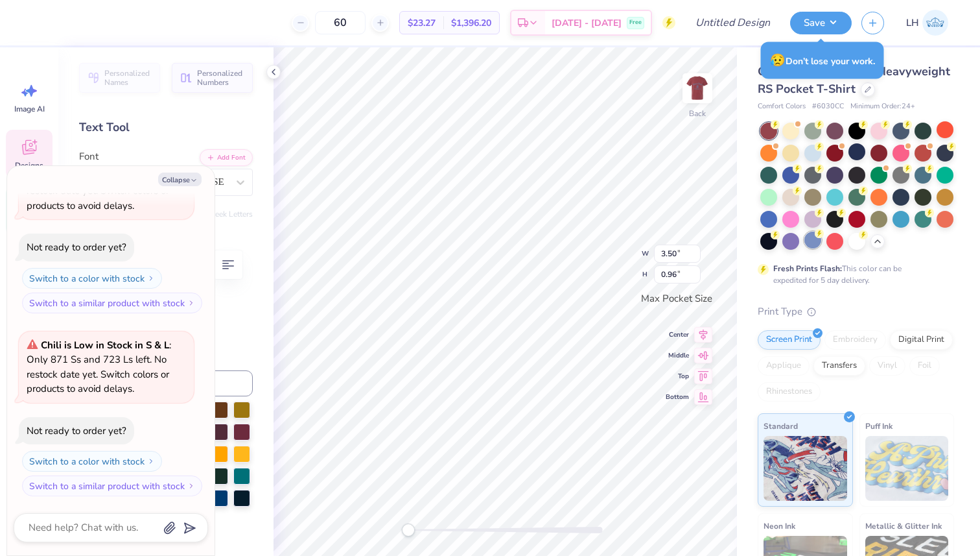
scroll to position [0, 4]
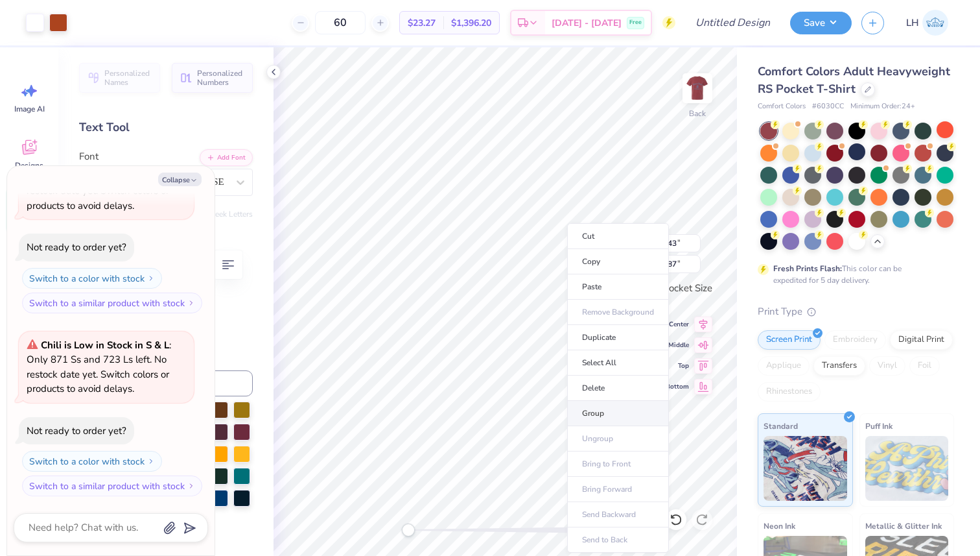
click at [598, 413] on li "Group" at bounding box center [618, 413] width 102 height 25
click at [605, 446] on li "Ungroup" at bounding box center [620, 438] width 102 height 25
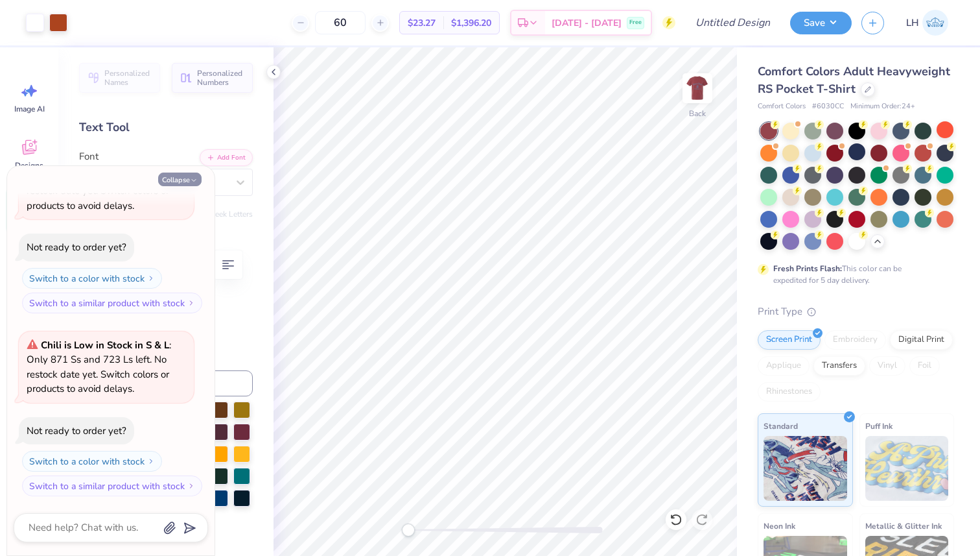
click at [195, 178] on icon "button" at bounding box center [194, 180] width 8 height 8
type textarea "x"
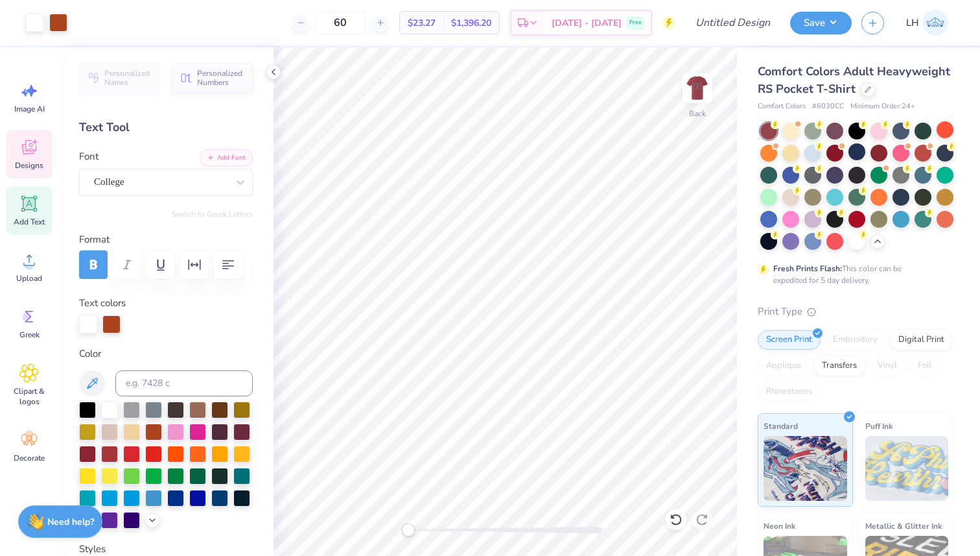
click at [38, 153] on icon at bounding box center [28, 146] width 19 height 19
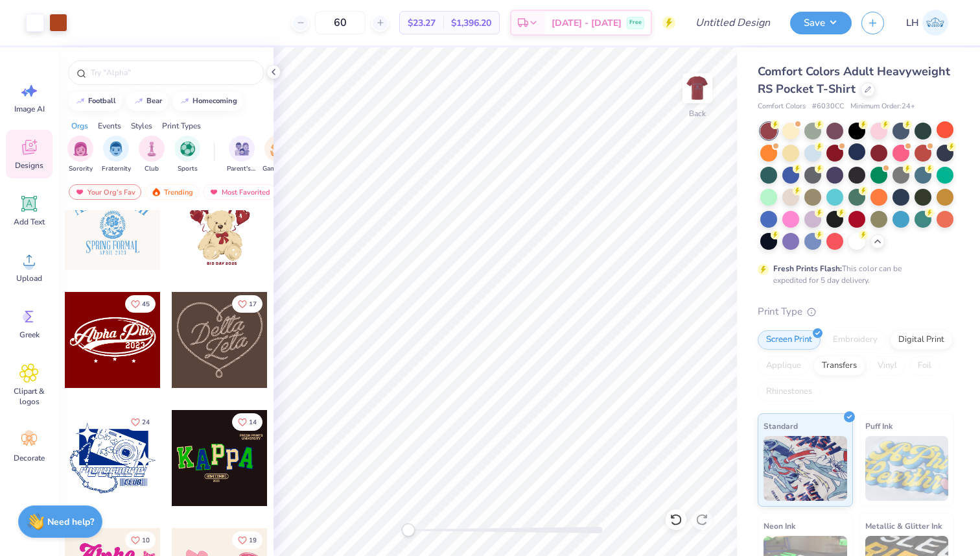
scroll to position [392, 0]
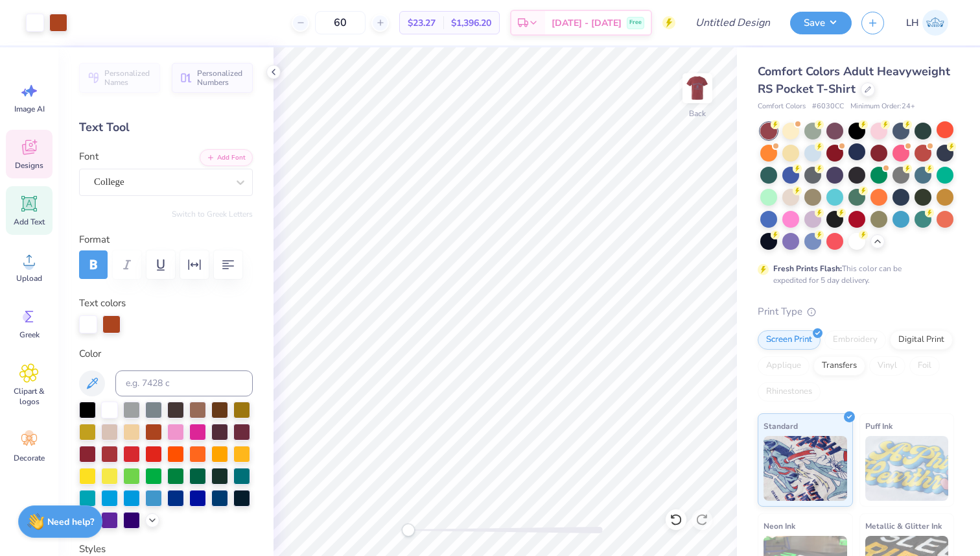
click at [29, 141] on icon at bounding box center [28, 146] width 19 height 19
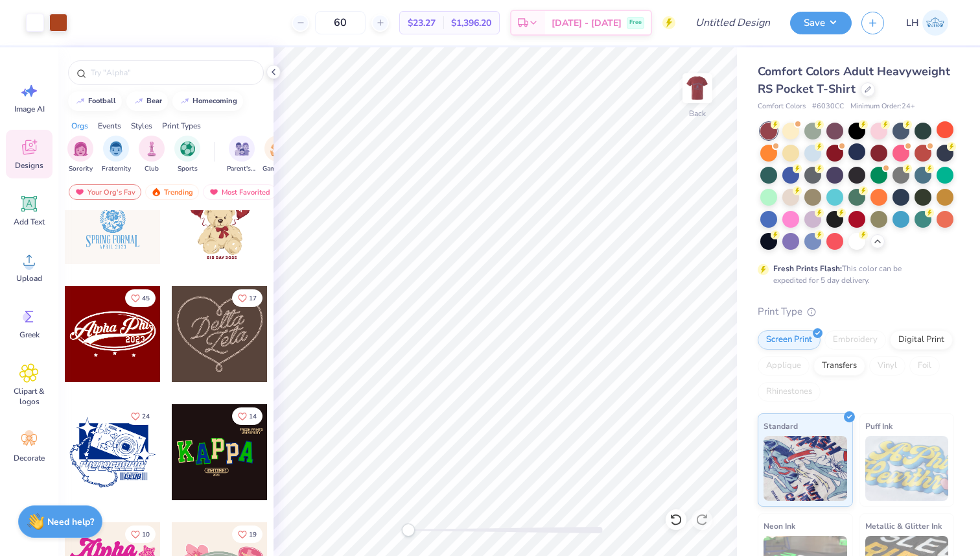
scroll to position [398, 0]
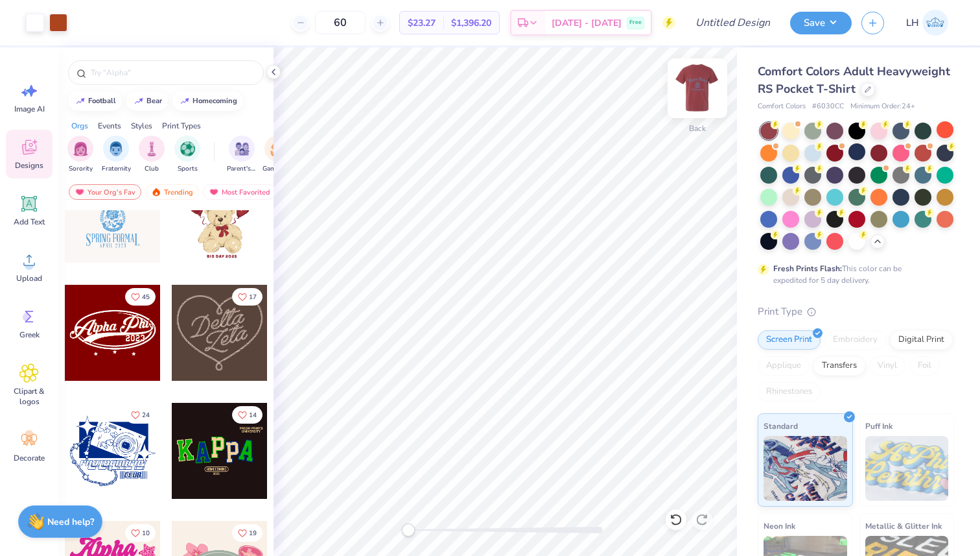
click at [690, 91] on img at bounding box center [698, 88] width 52 height 52
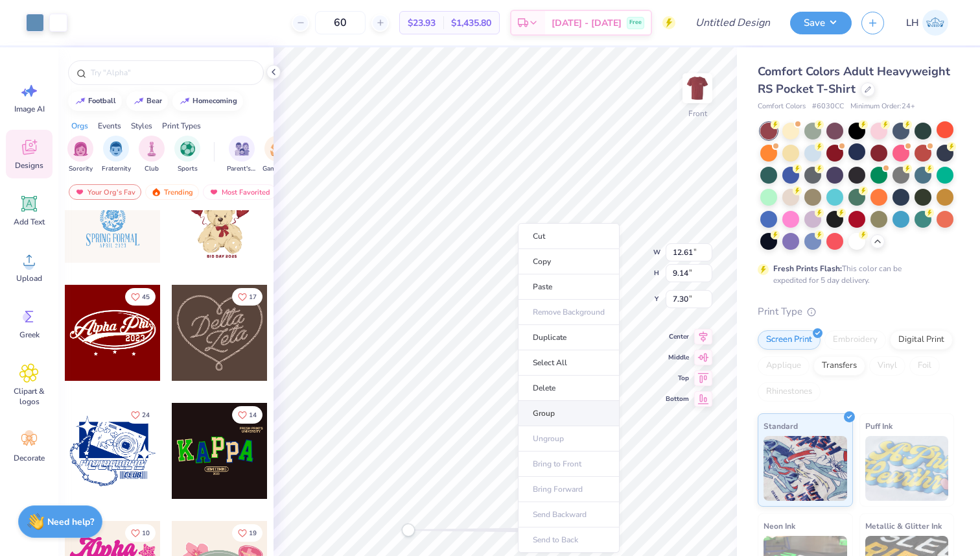
click at [563, 410] on li "Group" at bounding box center [569, 413] width 102 height 25
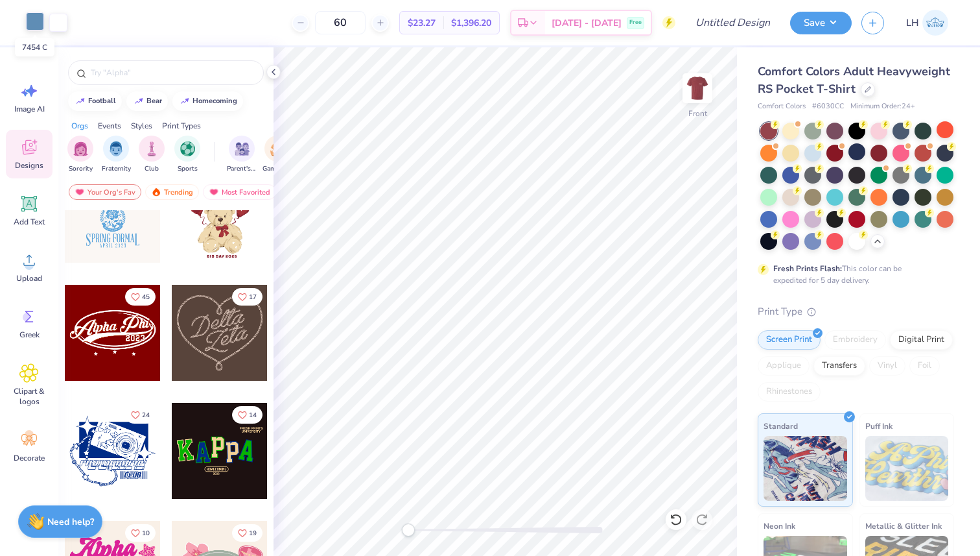
click at [40, 23] on div at bounding box center [35, 21] width 18 height 18
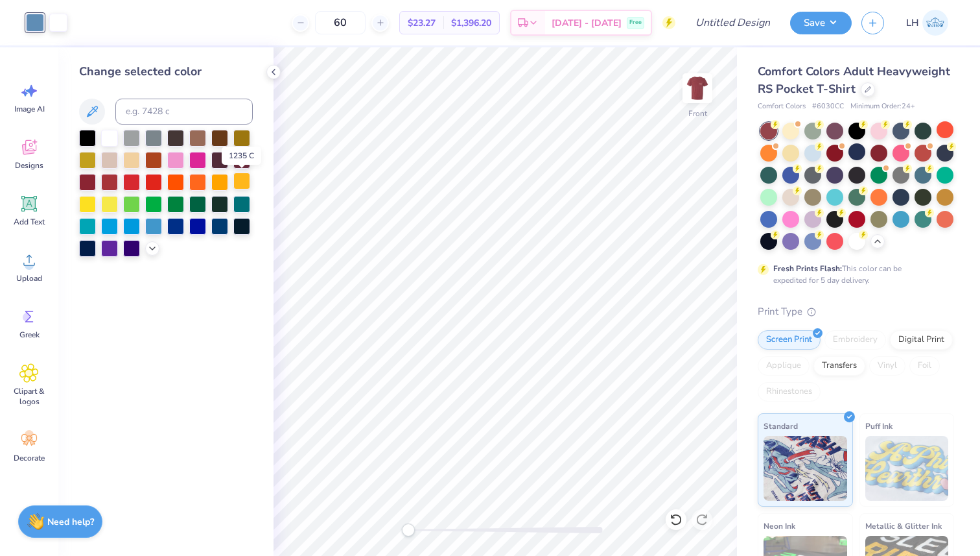
click at [247, 180] on div at bounding box center [241, 180] width 17 height 17
click at [93, 202] on div at bounding box center [87, 202] width 17 height 17
click at [93, 183] on div at bounding box center [87, 180] width 17 height 17
click at [99, 194] on div at bounding box center [166, 193] width 174 height 127
click at [108, 197] on div at bounding box center [109, 202] width 17 height 17
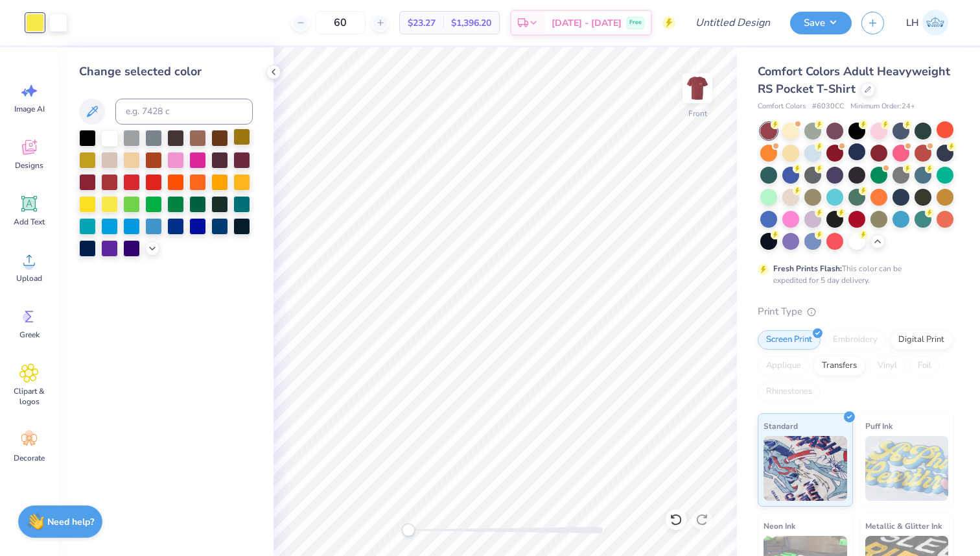
click at [244, 143] on div at bounding box center [241, 136] width 17 height 17
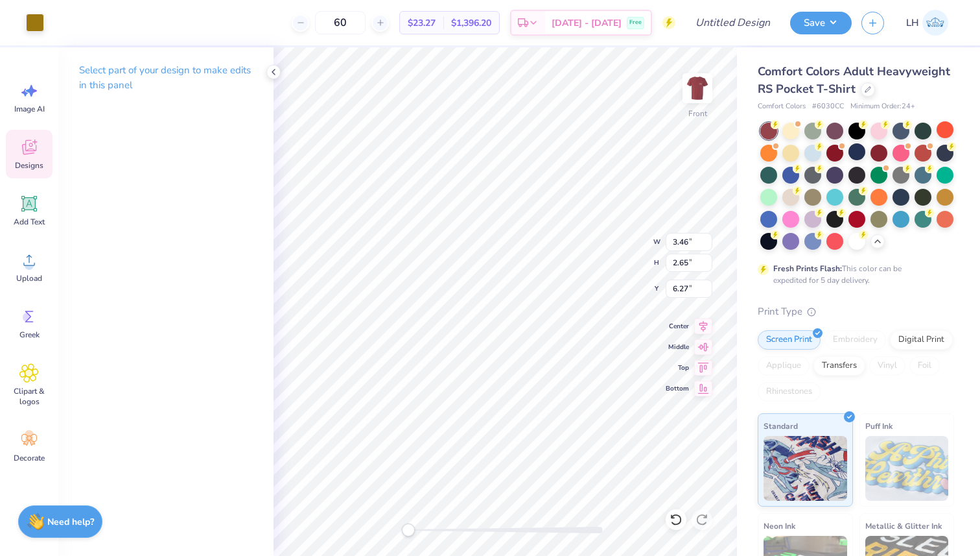
type input "12.61"
type input "3.51"
type input "3.40"
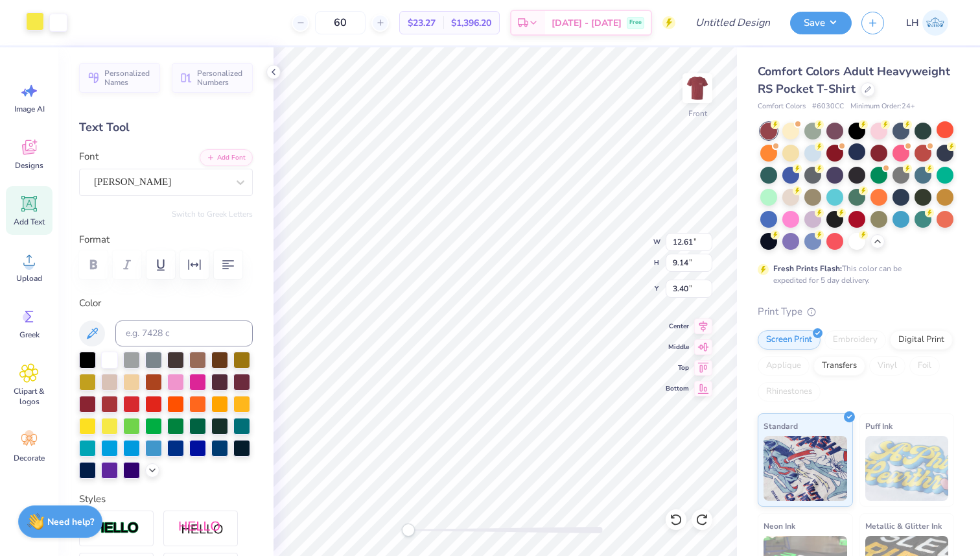
click at [36, 21] on div at bounding box center [35, 21] width 18 height 18
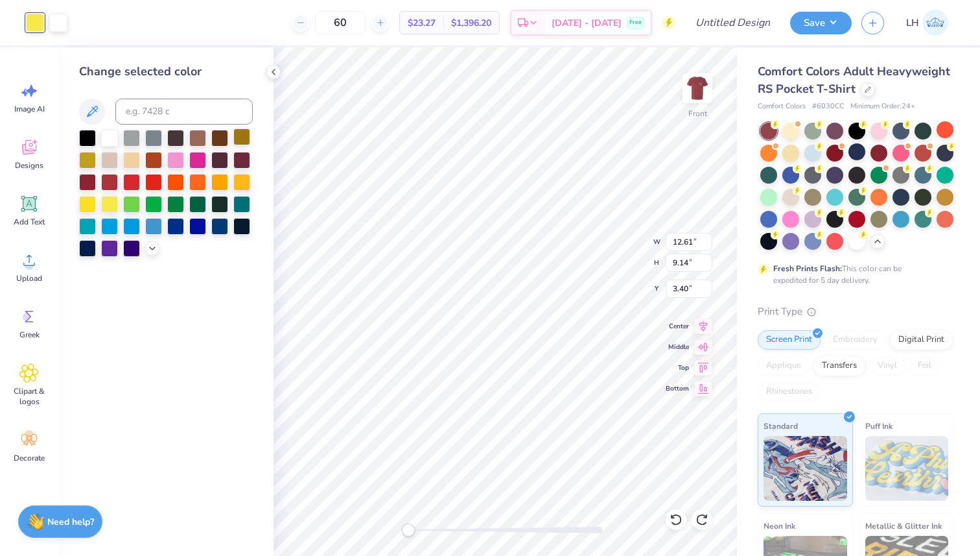
click at [242, 137] on div at bounding box center [241, 136] width 17 height 17
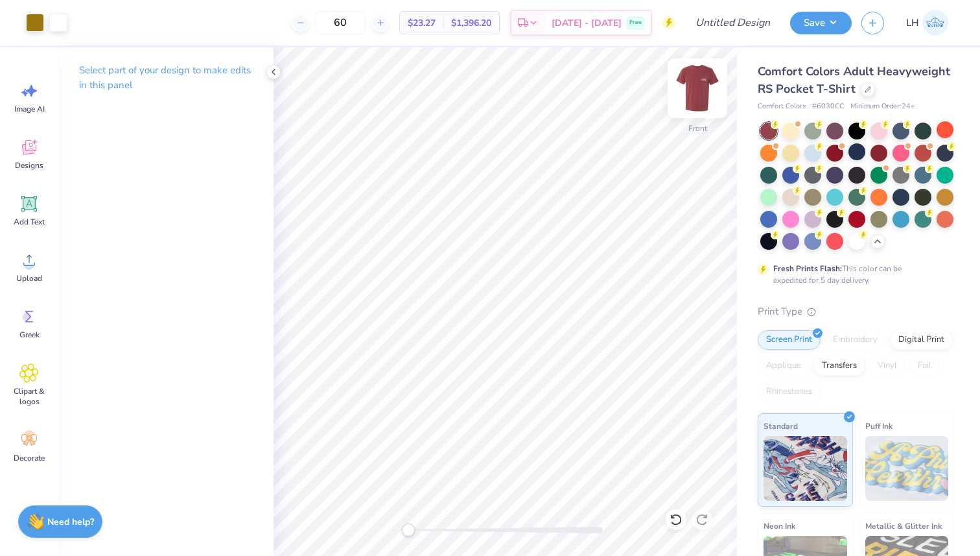
click at [703, 79] on img at bounding box center [698, 88] width 52 height 52
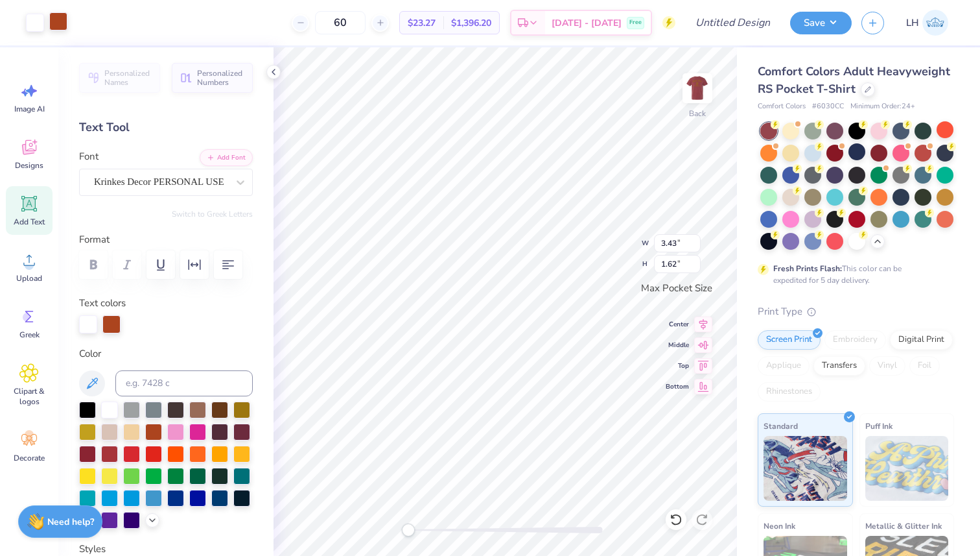
click at [60, 22] on div at bounding box center [58, 21] width 18 height 18
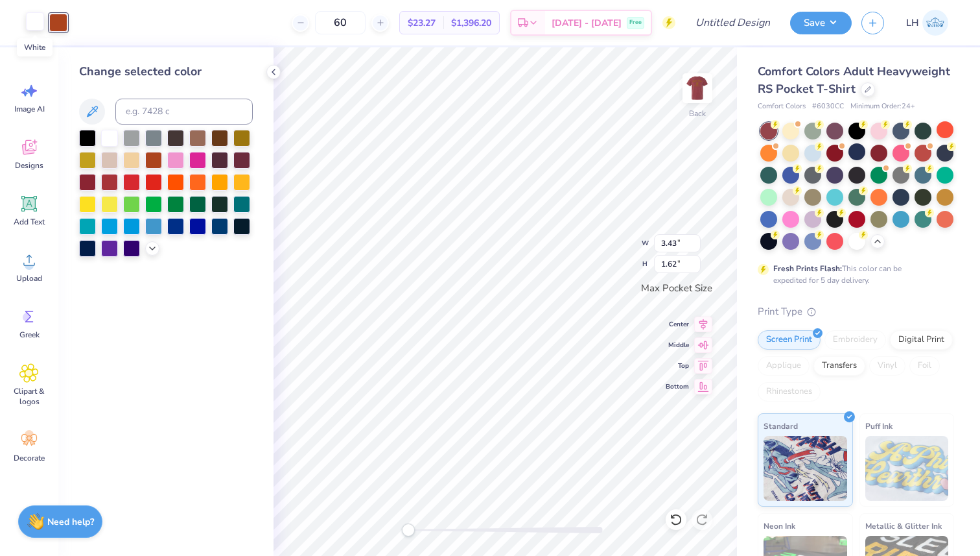
click at [35, 23] on div at bounding box center [35, 21] width 18 height 18
click at [238, 137] on div at bounding box center [241, 136] width 17 height 17
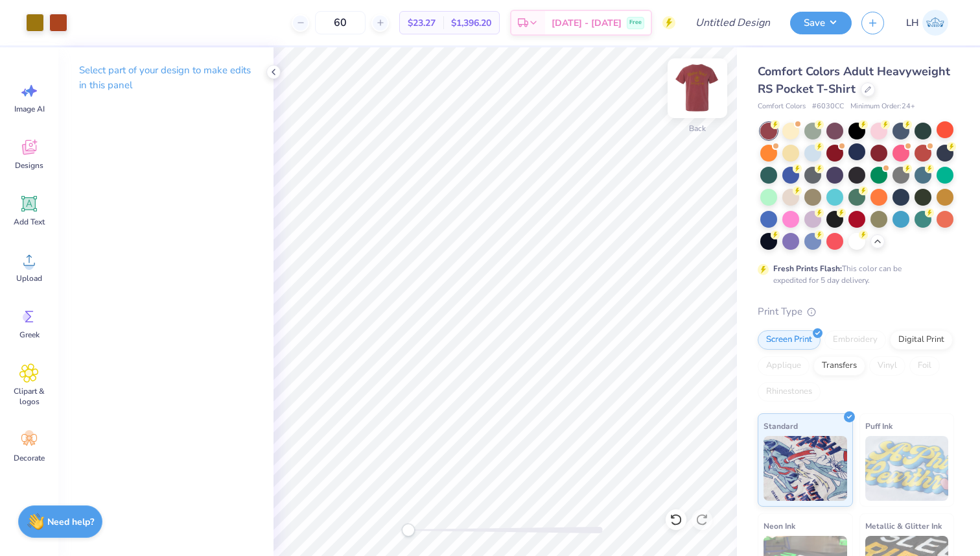
click at [705, 94] on img at bounding box center [698, 88] width 52 height 52
click at [699, 89] on img at bounding box center [698, 88] width 52 height 52
click at [684, 98] on img at bounding box center [698, 88] width 52 height 52
click at [29, 157] on div "Designs" at bounding box center [29, 154] width 47 height 49
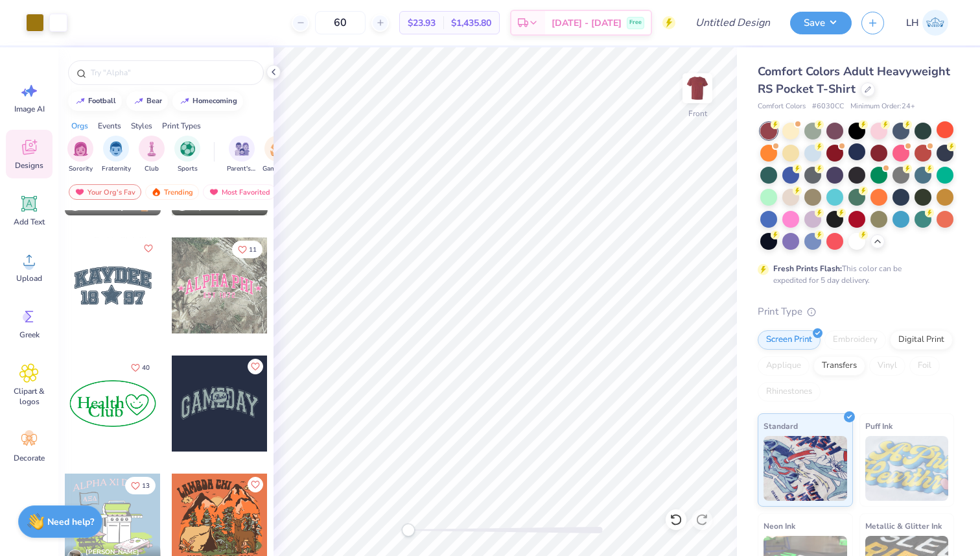
scroll to position [2017, 0]
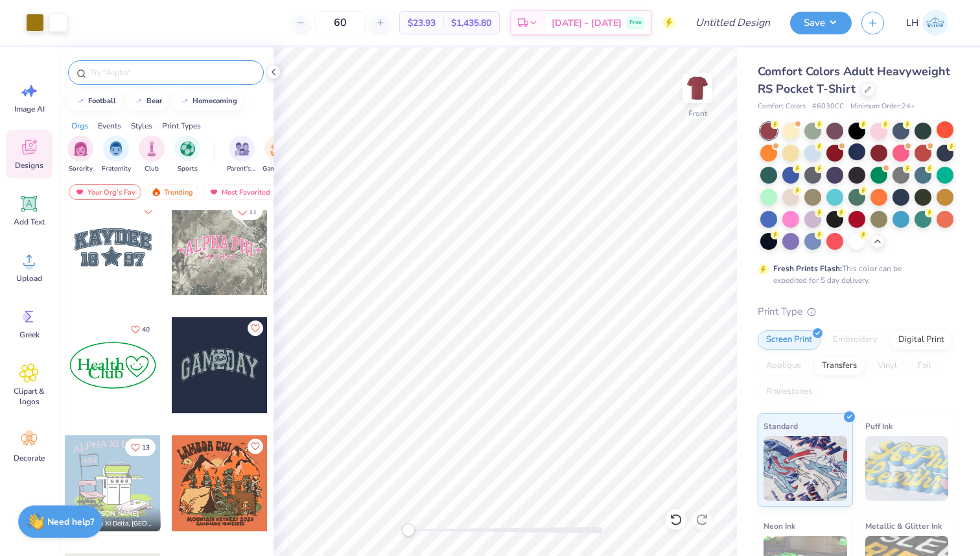
click at [185, 71] on input "text" at bounding box center [172, 72] width 166 height 13
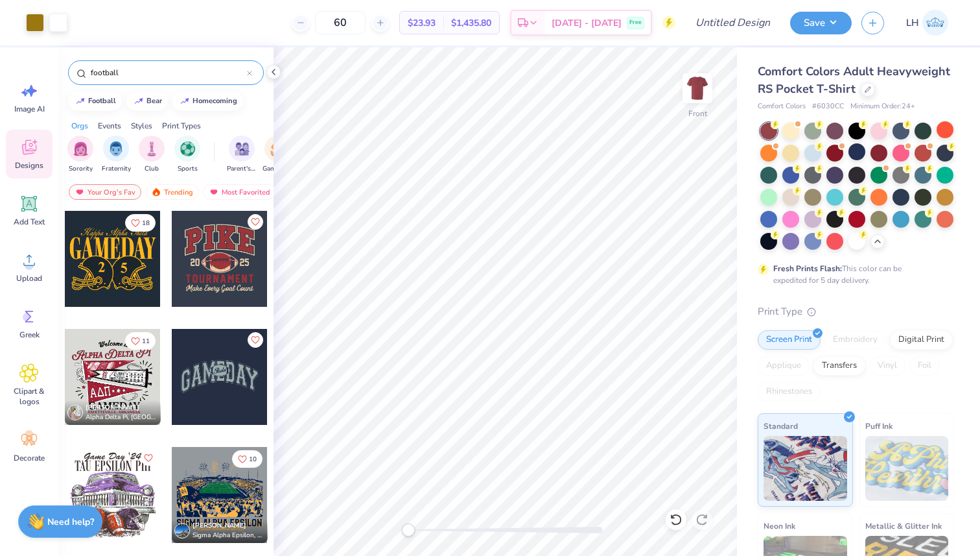
type input "football"
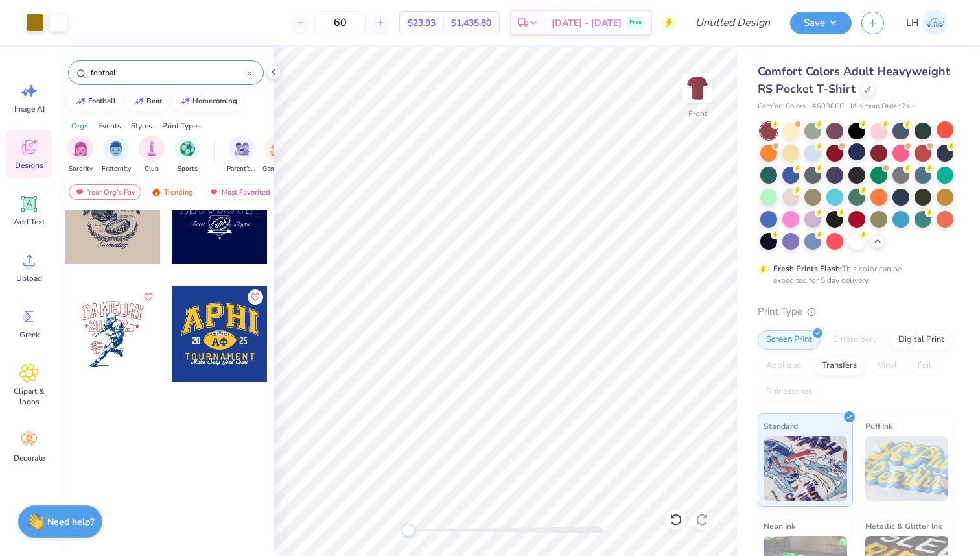
scroll to position [0, 0]
